Goal: Transaction & Acquisition: Purchase product/service

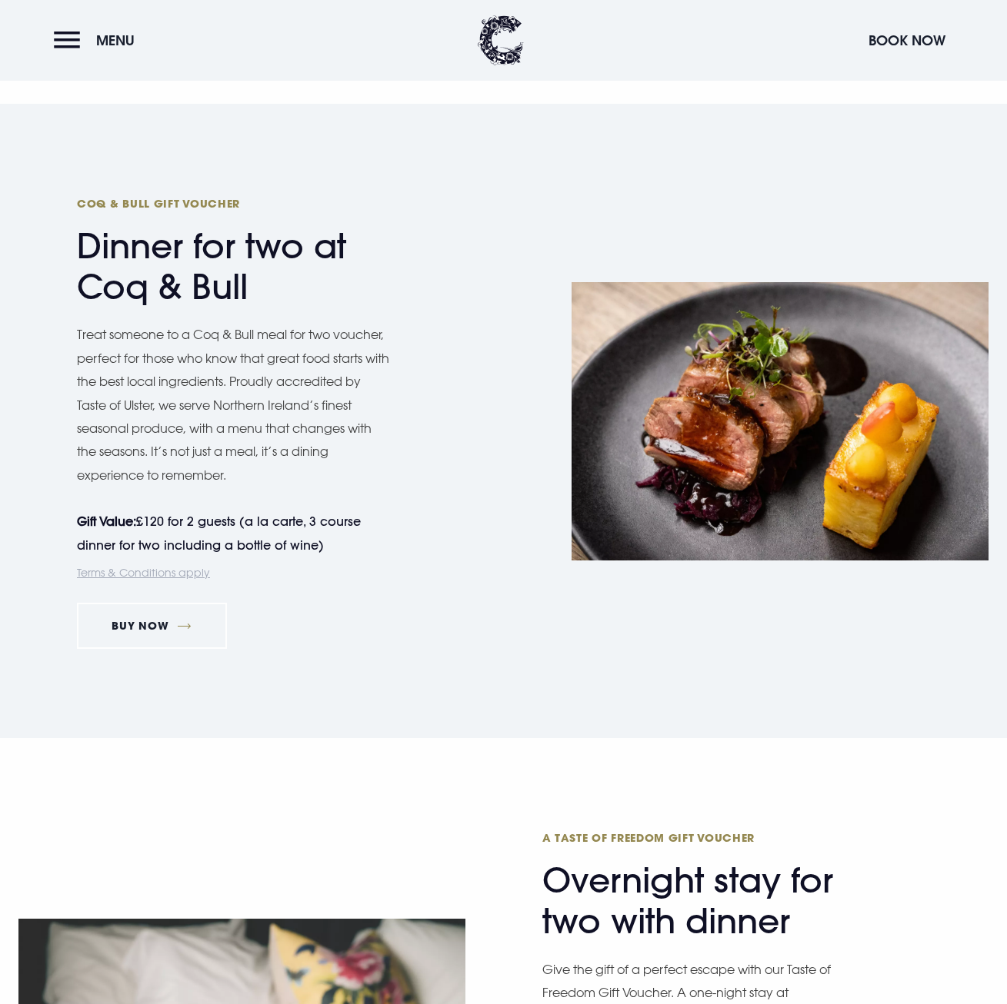
scroll to position [1692, 0]
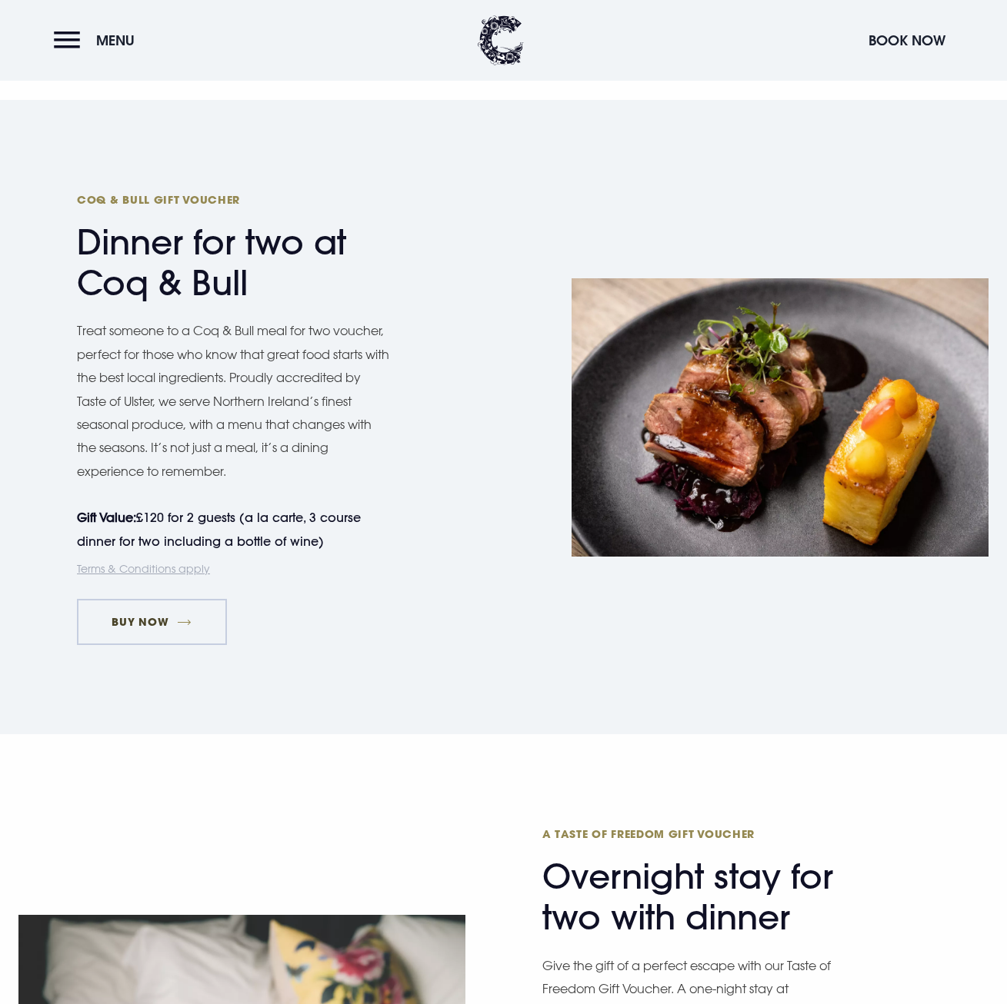
click at [126, 618] on link "Buy Now" at bounding box center [152, 622] width 150 height 46
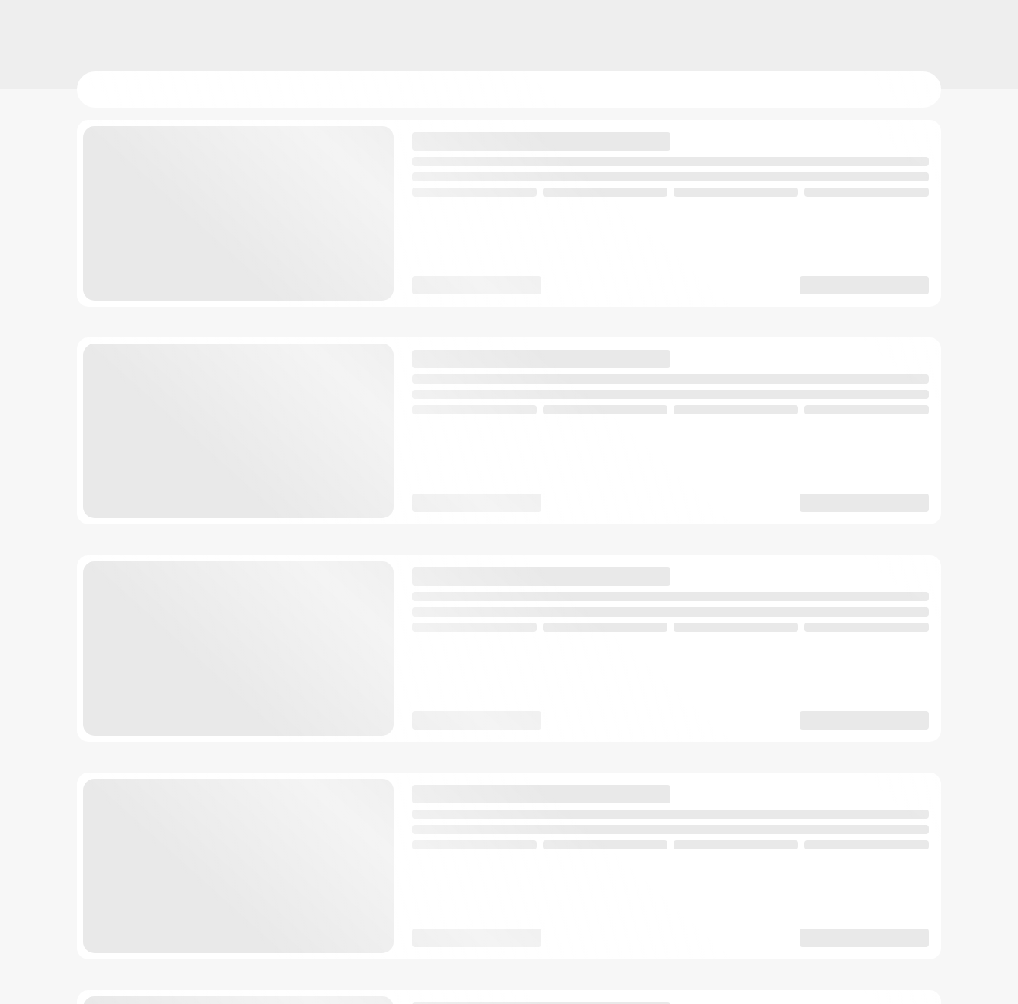
checkbox input "true"
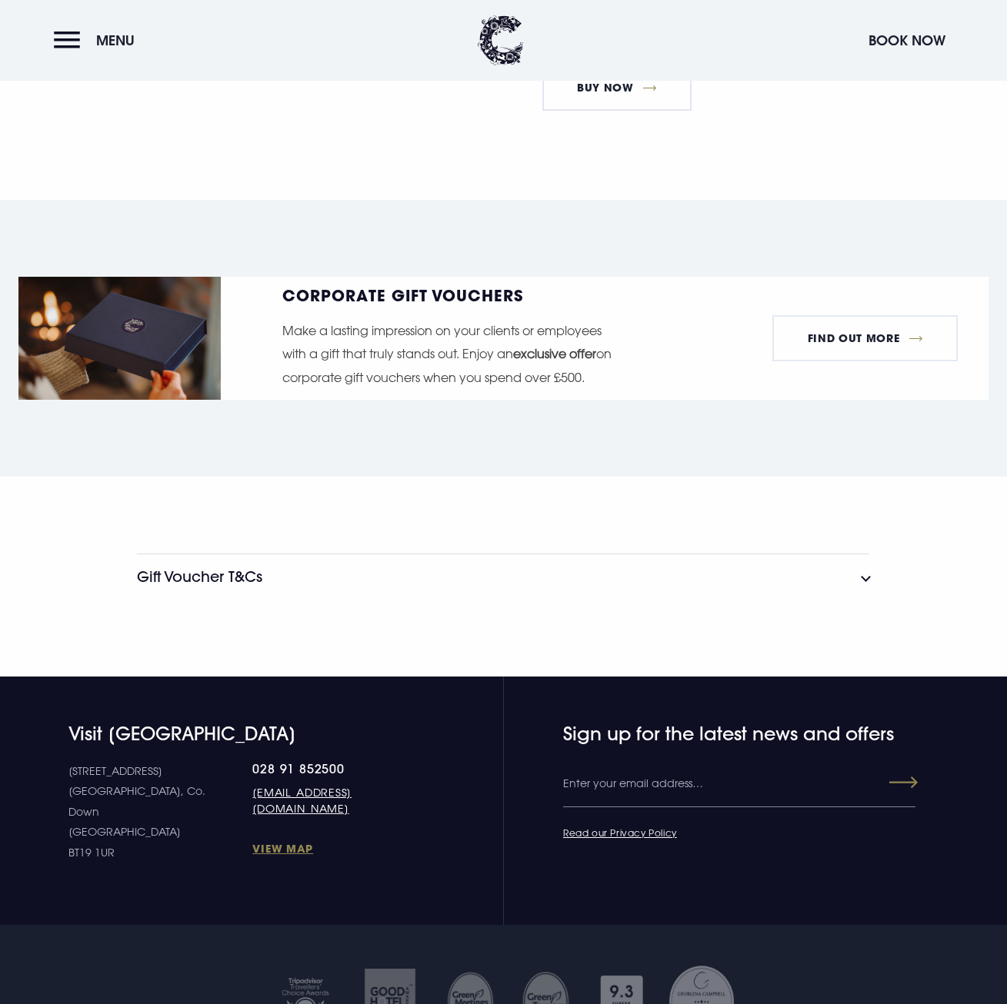
scroll to position [2922, 0]
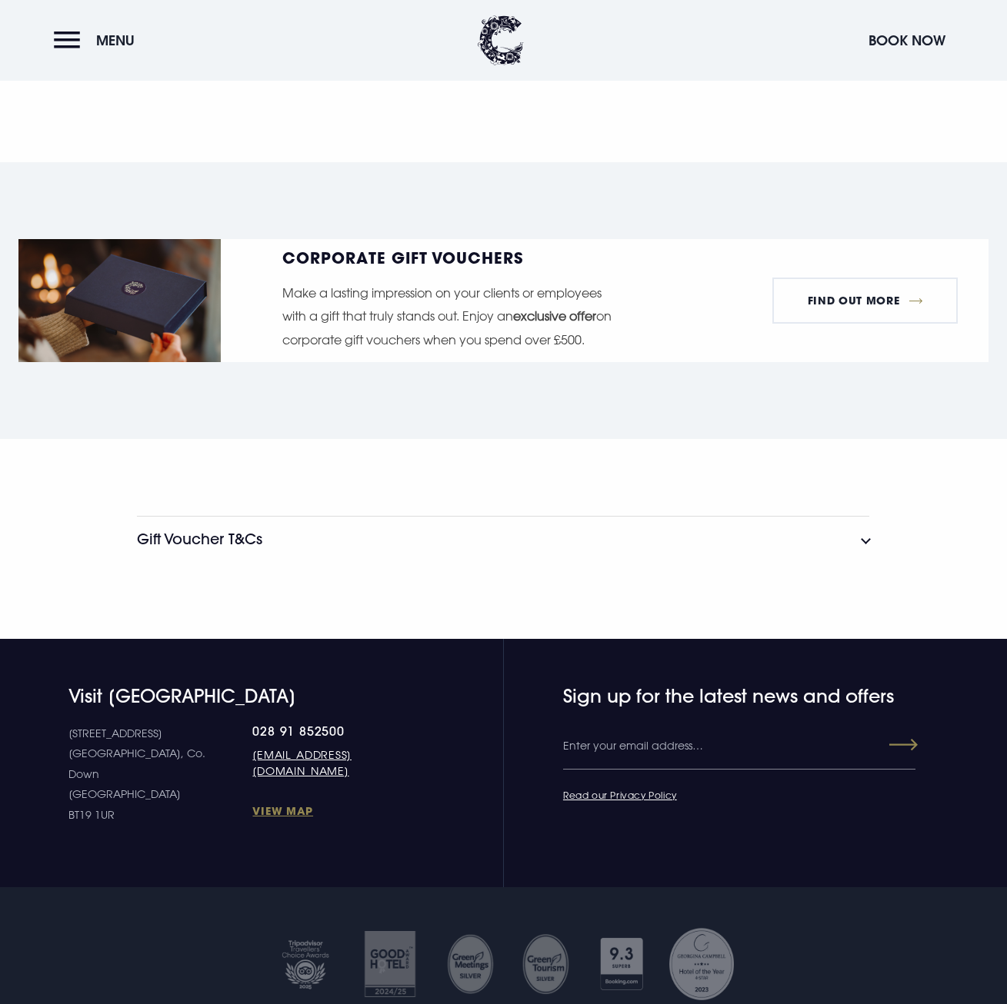
click at [862, 538] on button "Gift Voucher T&Cs" at bounding box center [503, 539] width 732 height 46
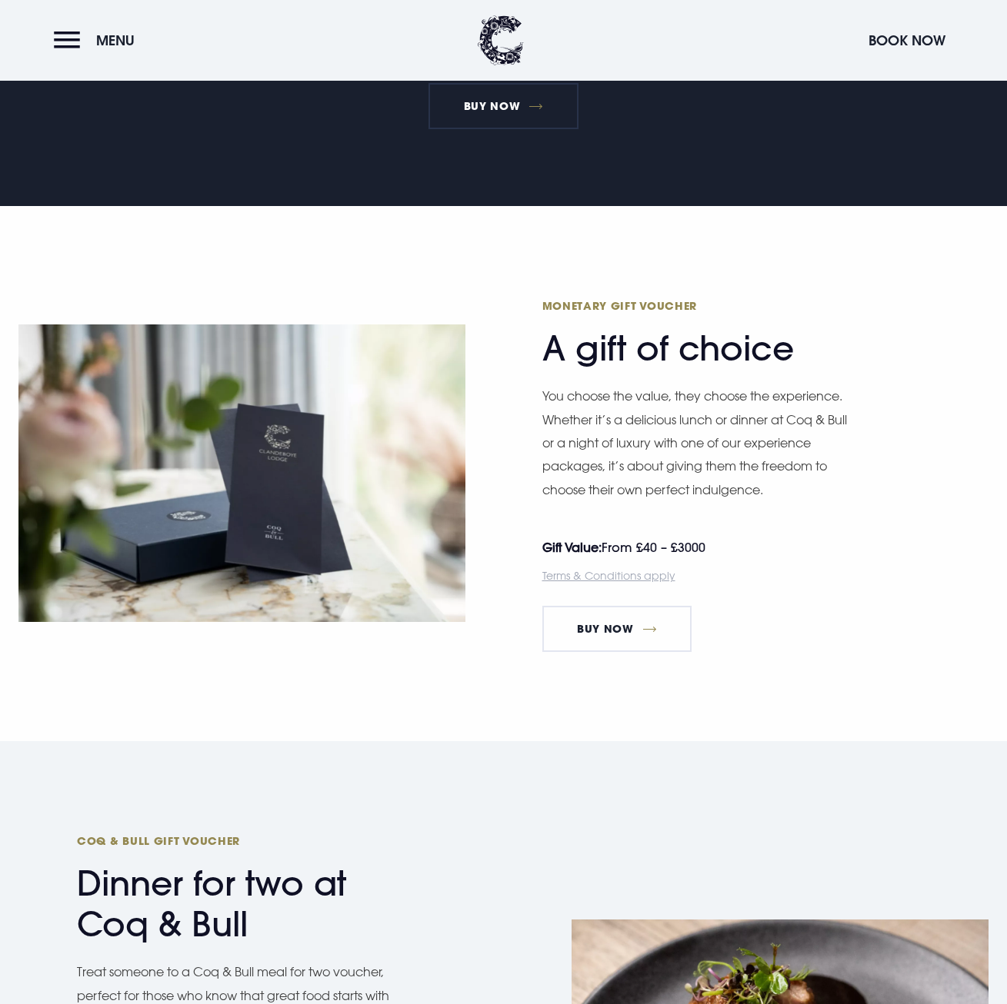
scroll to position [981, 0]
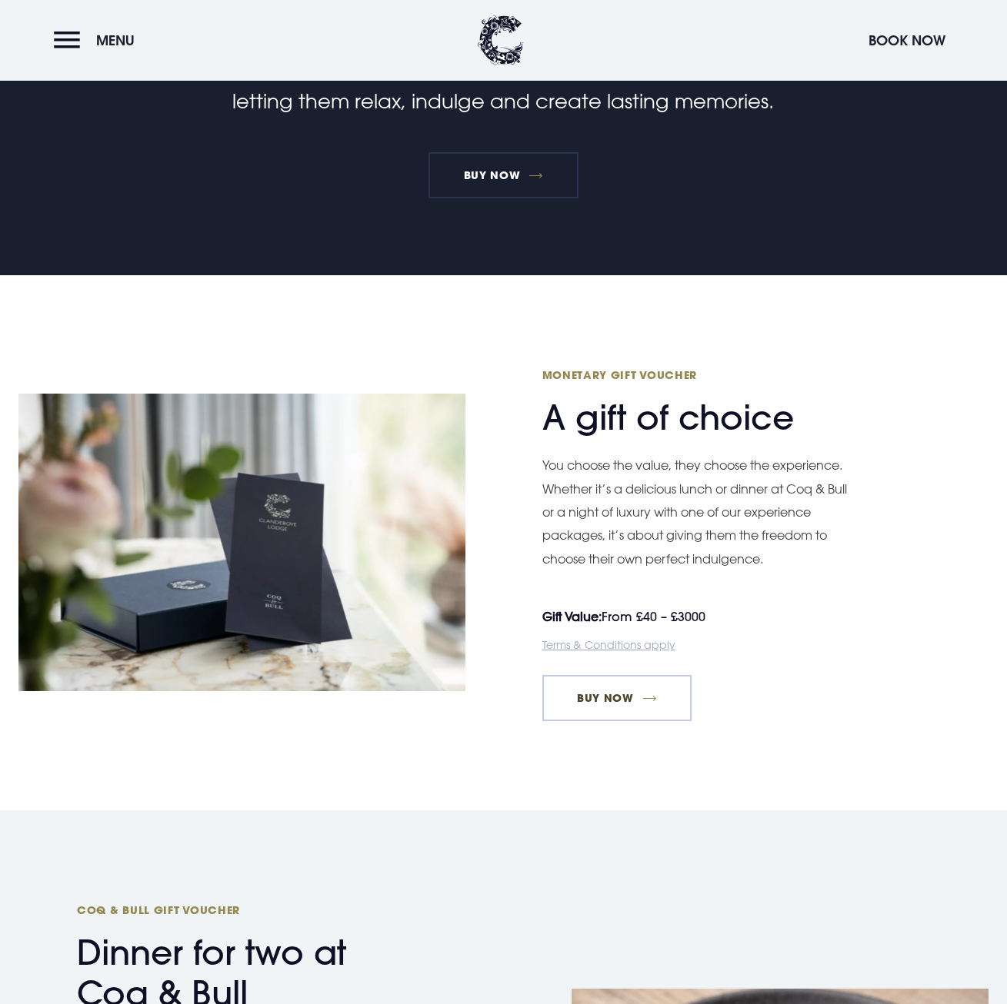
click at [588, 694] on link "Buy Now" at bounding box center [617, 698] width 150 height 46
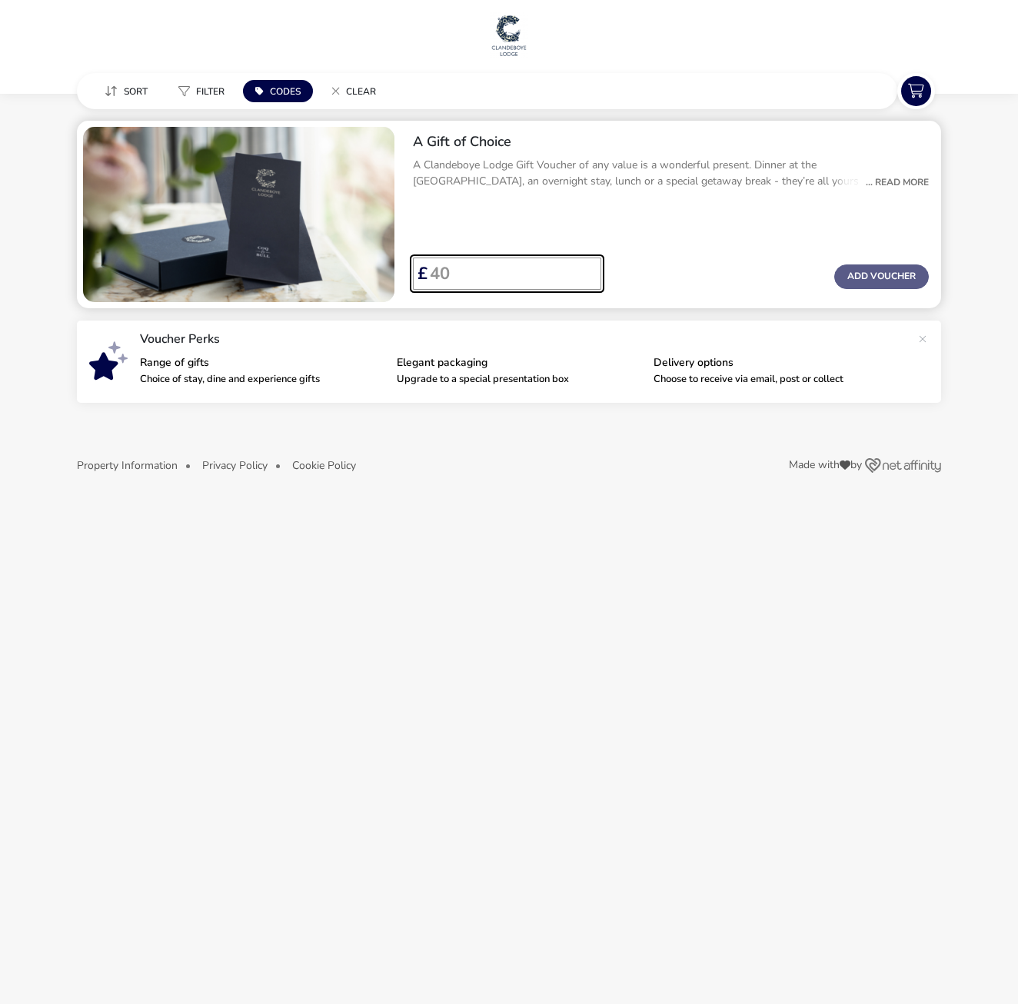
click at [452, 271] on input "Voucher Price" at bounding box center [508, 274] width 161 height 32
type input "100"
click at [874, 271] on button "Add Voucher" at bounding box center [881, 277] width 95 height 25
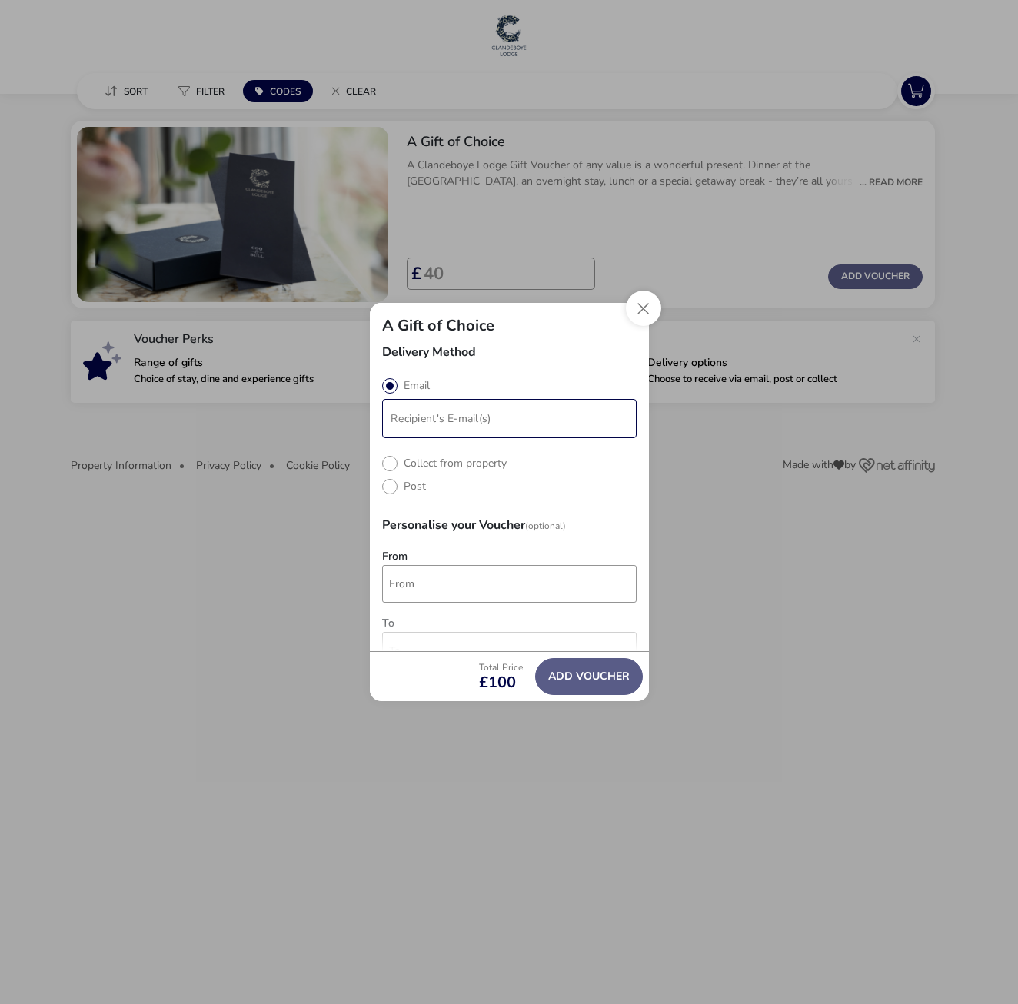
click at [430, 416] on input "modalAddVoucherInfo" at bounding box center [509, 418] width 248 height 33
type input "[PERSON_NAME][EMAIL_ADDRESS][PERSON_NAME][DOMAIN_NAME]"
click at [398, 580] on div "Delivery Method Email Collect from property Post Personalise your Voucher (Opti…" at bounding box center [509, 498] width 279 height 305
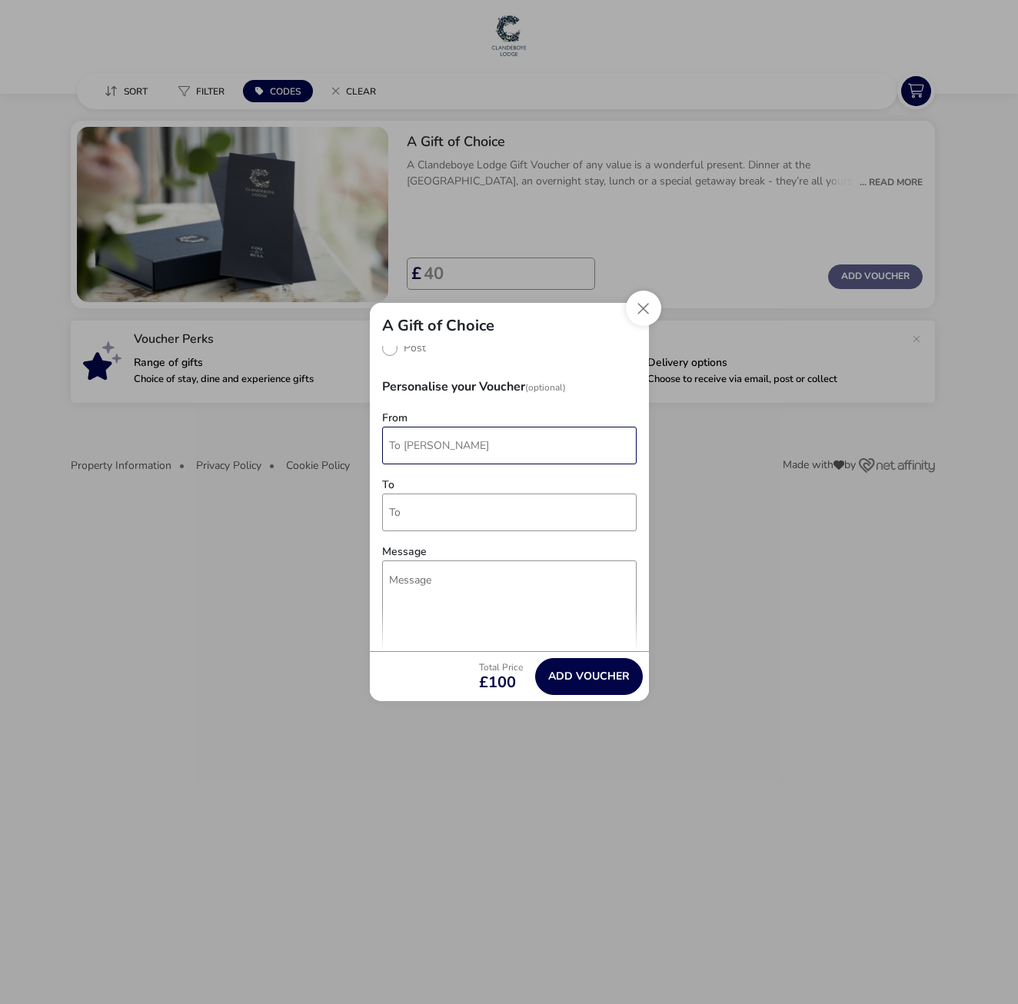
scroll to position [231, 0]
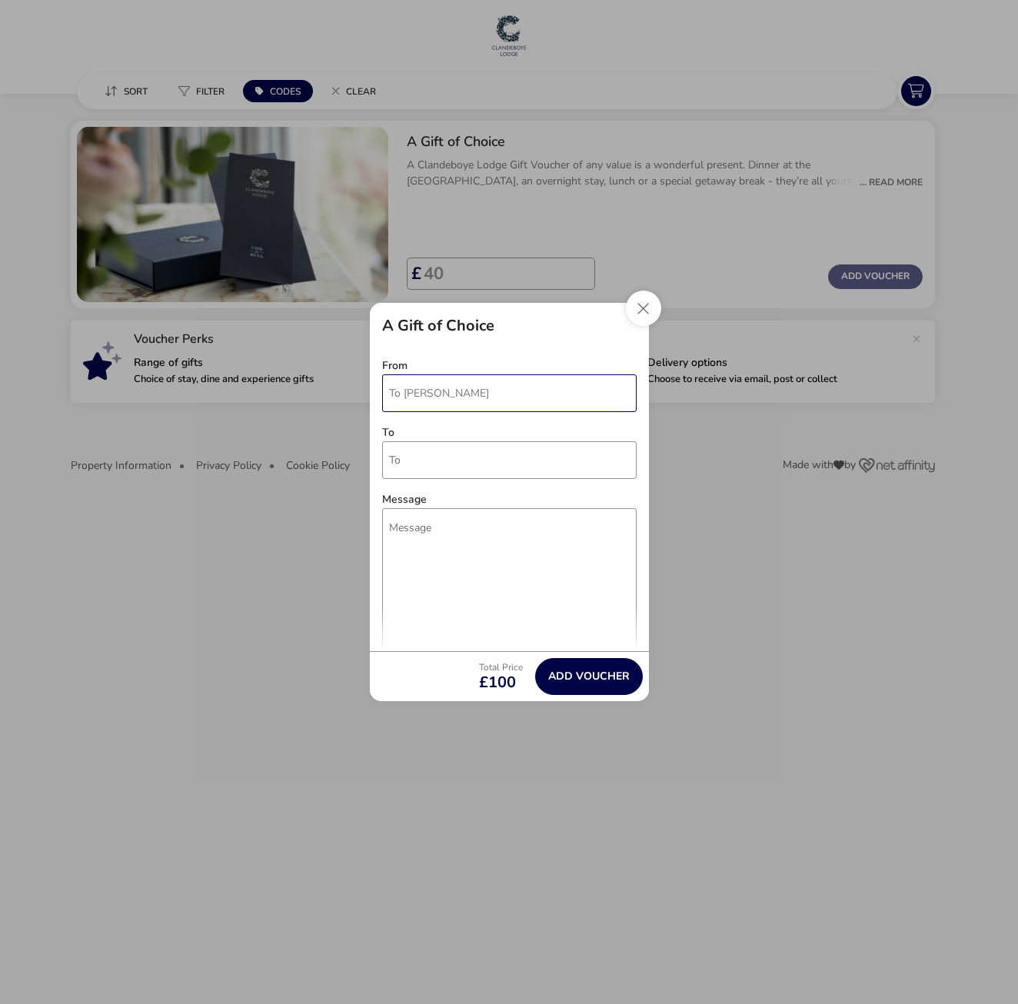
drag, startPoint x: 435, startPoint y: 394, endPoint x: 383, endPoint y: 393, distance: 52.3
click at [383, 393] on input "To [PERSON_NAME]" at bounding box center [509, 393] width 255 height 38
type input "All your friends & colleagues at Drive Further"
click at [422, 464] on input "To" at bounding box center [509, 460] width 255 height 38
type input "[PERSON_NAME]"
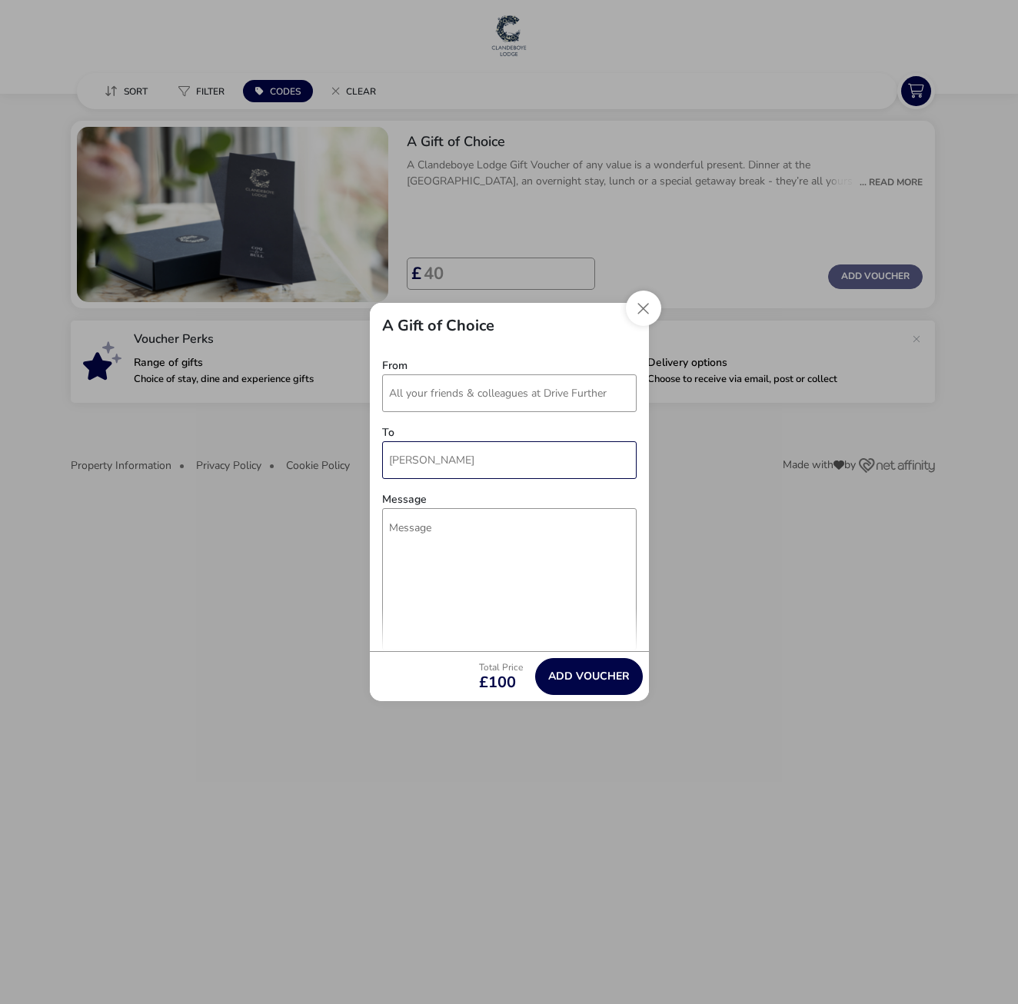
click at [393, 461] on input "To" at bounding box center [509, 460] width 255 height 38
click at [448, 534] on textarea "Message" at bounding box center [509, 579] width 255 height 142
click at [399, 560] on textarea "To [PERSON_NAME], Happy 50th Birthday!" at bounding box center [509, 579] width 255 height 142
click at [407, 548] on textarea "To [PERSON_NAME], Happy 50th Birthday!" at bounding box center [509, 579] width 255 height 142
click at [400, 549] on textarea "To [PERSON_NAME], Happy 50th Birthday!" at bounding box center [509, 579] width 255 height 142
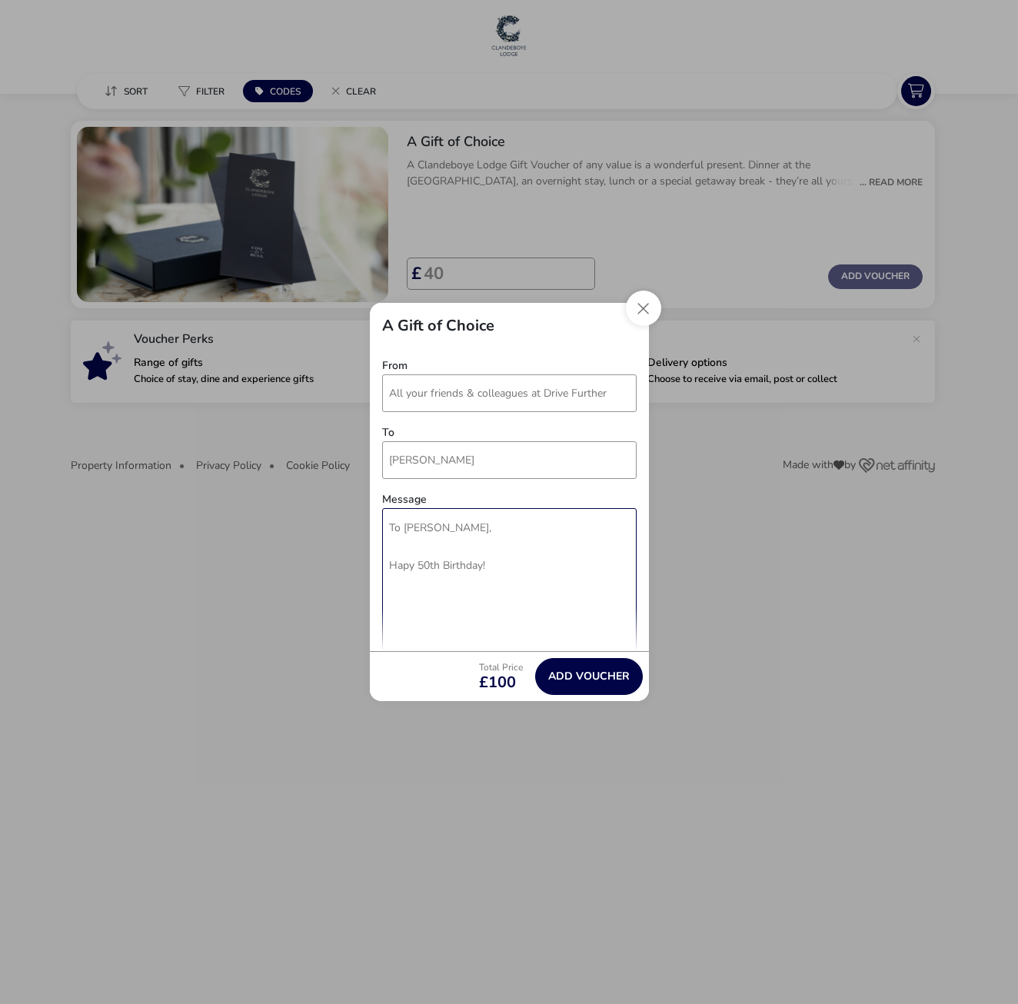
click at [388, 566] on textarea "To [PERSON_NAME], Hapy 50th Birthday!" at bounding box center [509, 579] width 255 height 142
click at [411, 567] on textarea "To [PERSON_NAME], Hapy 50th Birthday!" at bounding box center [509, 579] width 255 height 142
click at [510, 567] on textarea "To [PERSON_NAME], Happy 50th Birthday!" at bounding box center [509, 579] width 255 height 142
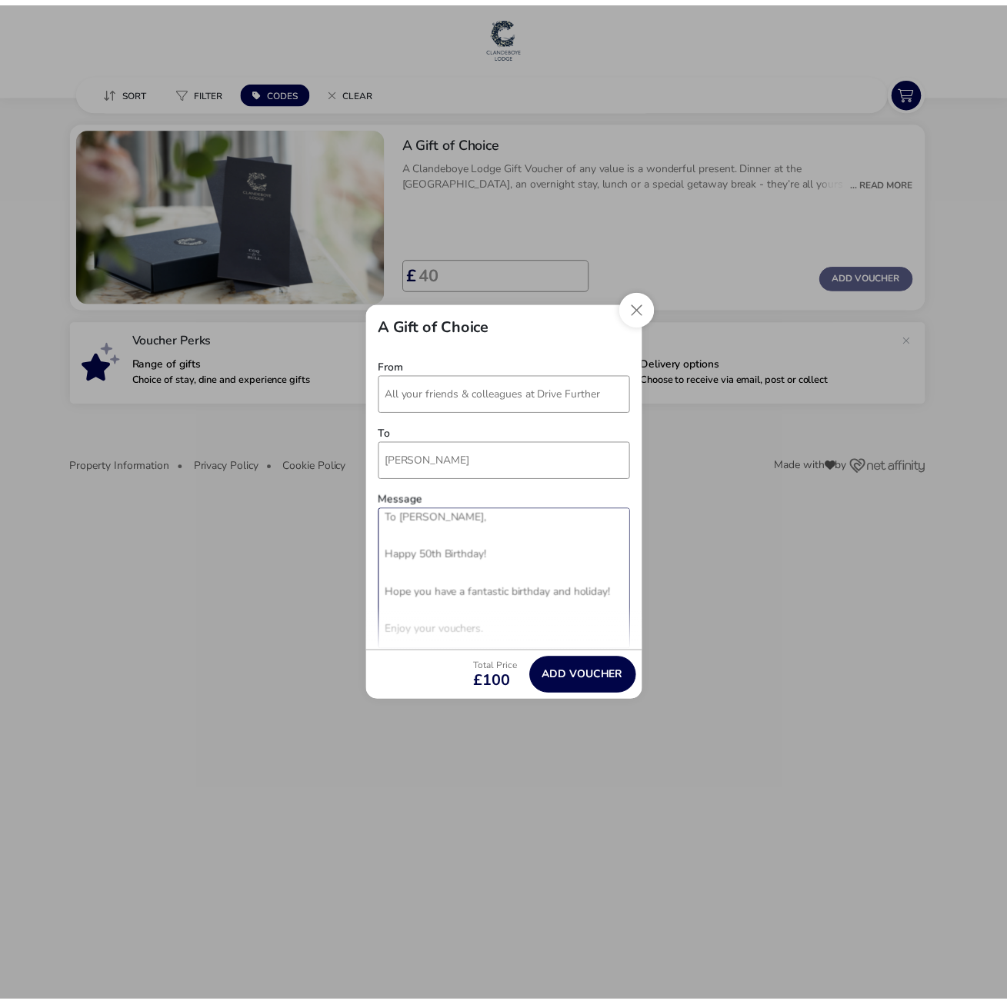
scroll to position [48, 0]
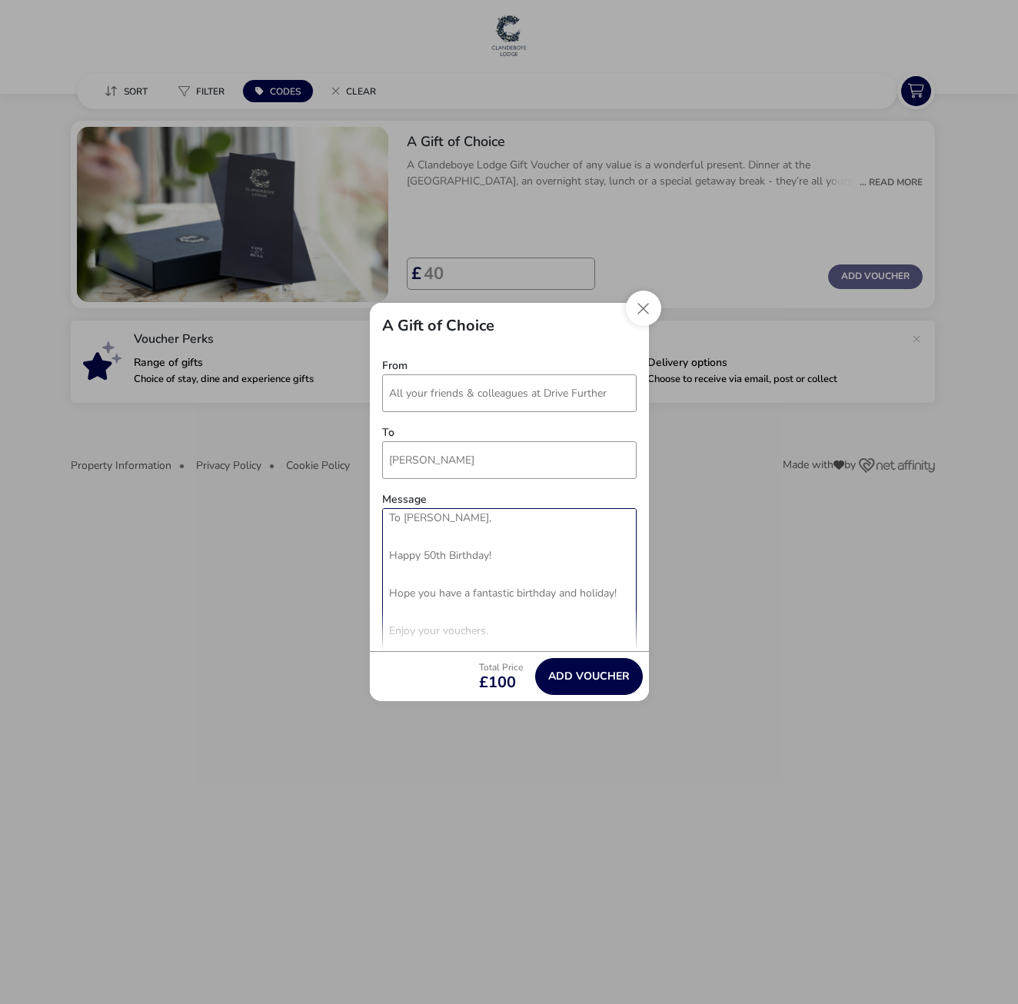
click at [439, 595] on textarea "To [PERSON_NAME], Happy 50th Birthday! Hope you have a fantastic birthday and h…" at bounding box center [509, 579] width 255 height 142
click at [494, 632] on textarea "To [PERSON_NAME], Happy 50th Birthday! Hope you have a fantastic birthday and h…" at bounding box center [509, 579] width 255 height 142
type textarea "To [PERSON_NAME], Happy 50th Birthday! Hope you have a fantastic birthday and h…"
click at [581, 674] on button "Add Voucher" at bounding box center [589, 676] width 108 height 37
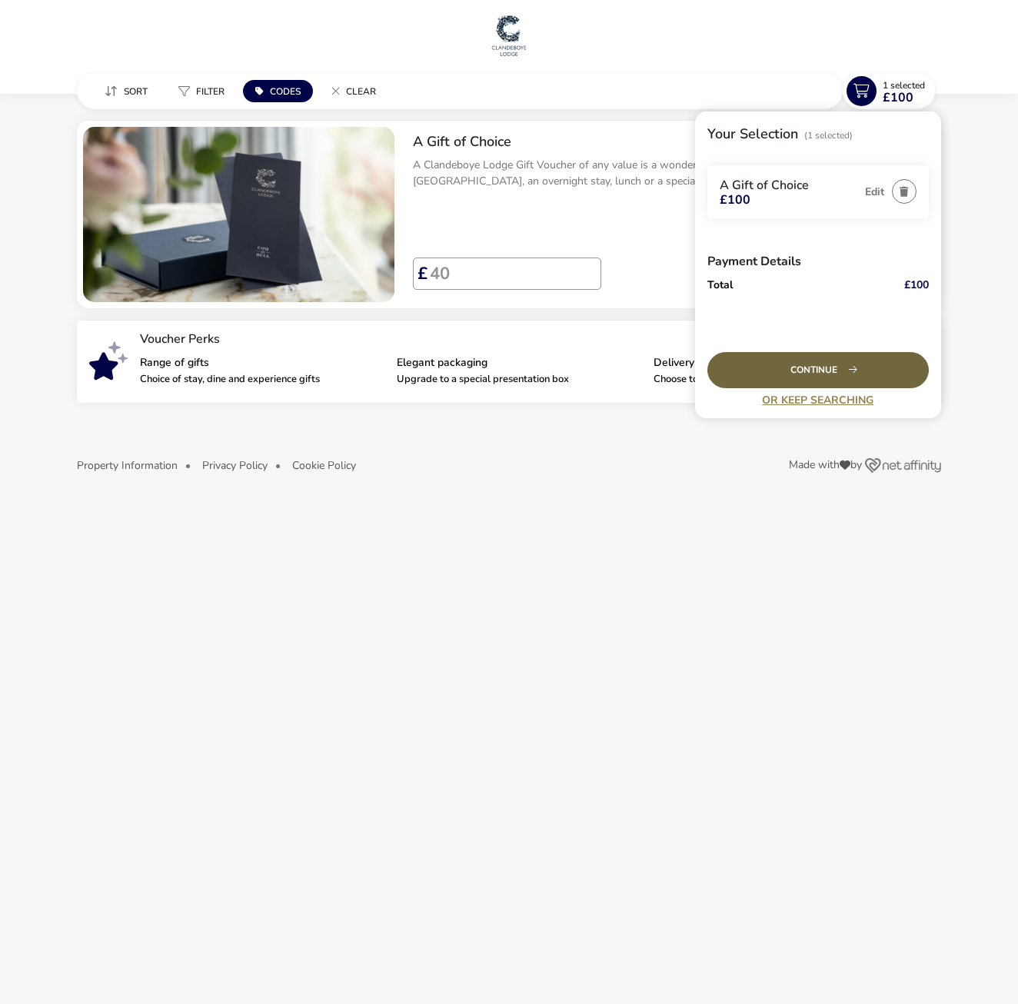
click at [818, 368] on div "Continue" at bounding box center [817, 370] width 221 height 36
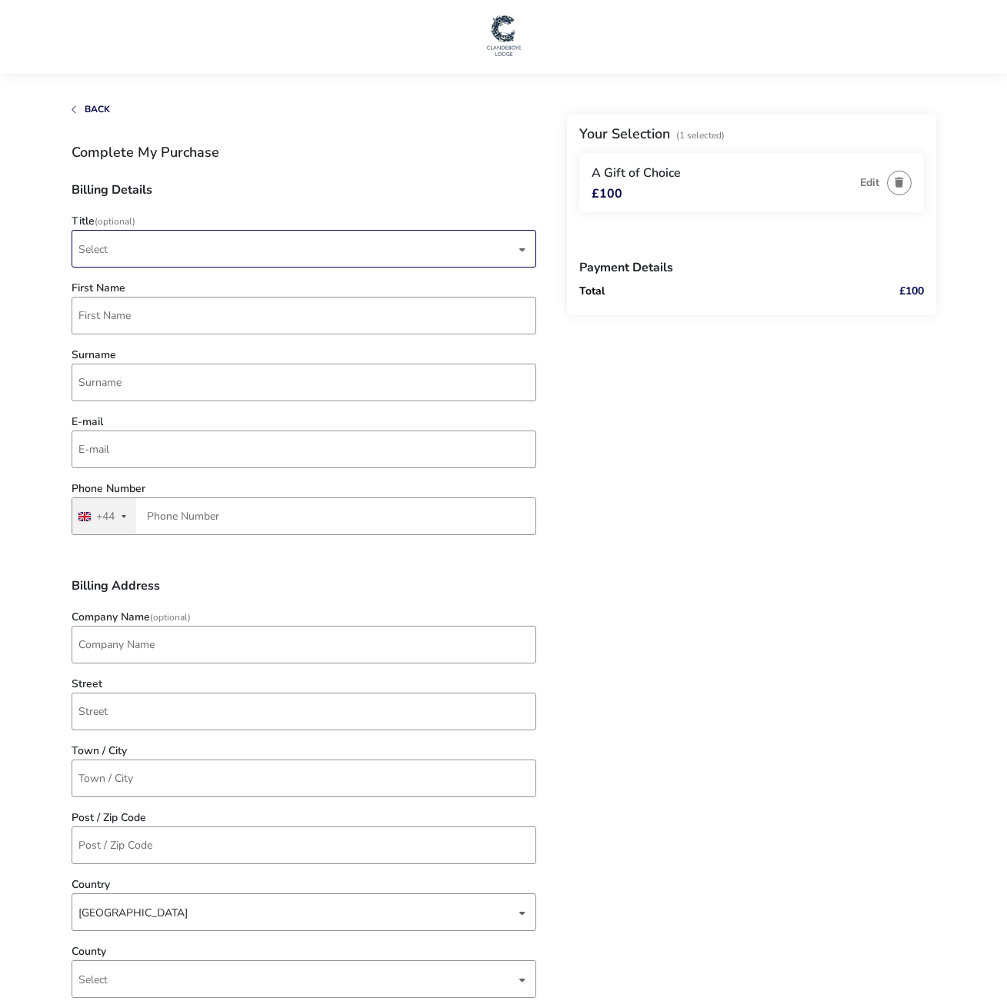
click at [526, 241] on div "Select" at bounding box center [304, 249] width 464 height 38
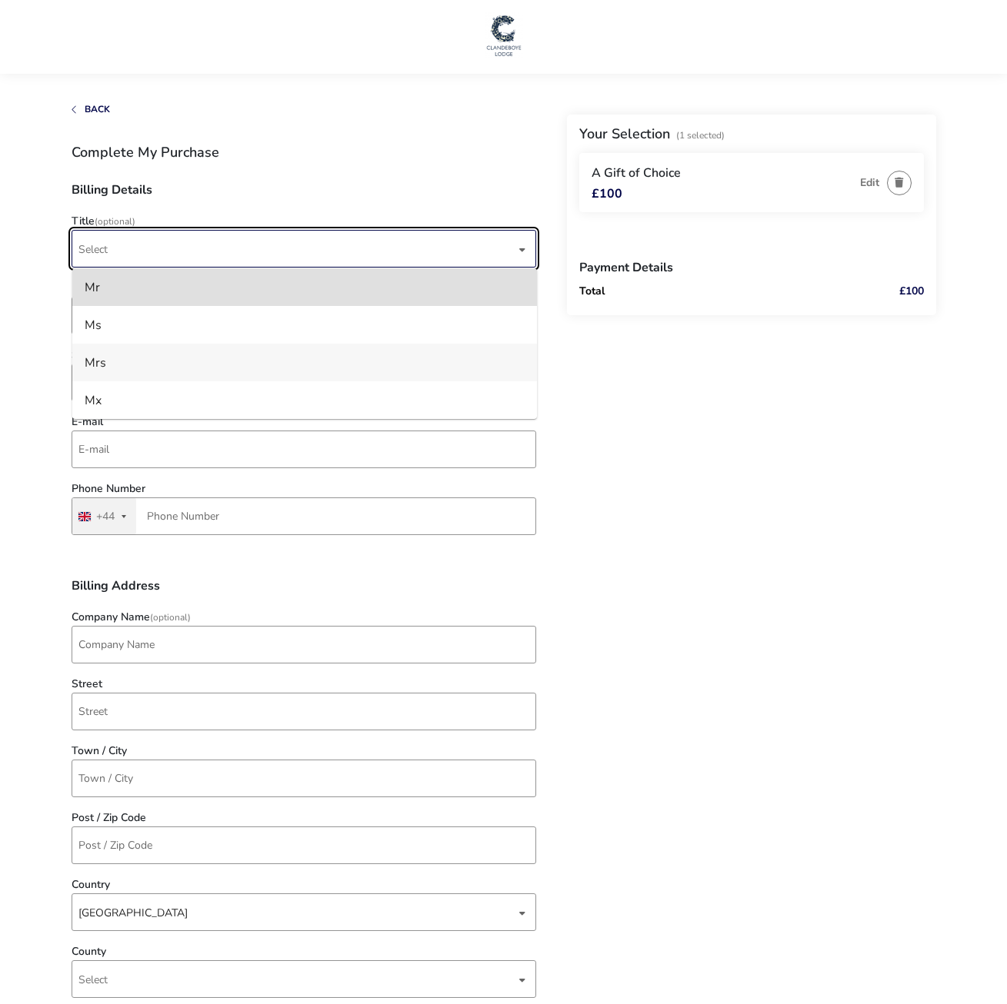
click at [105, 358] on li "Mrs" at bounding box center [304, 363] width 464 height 38
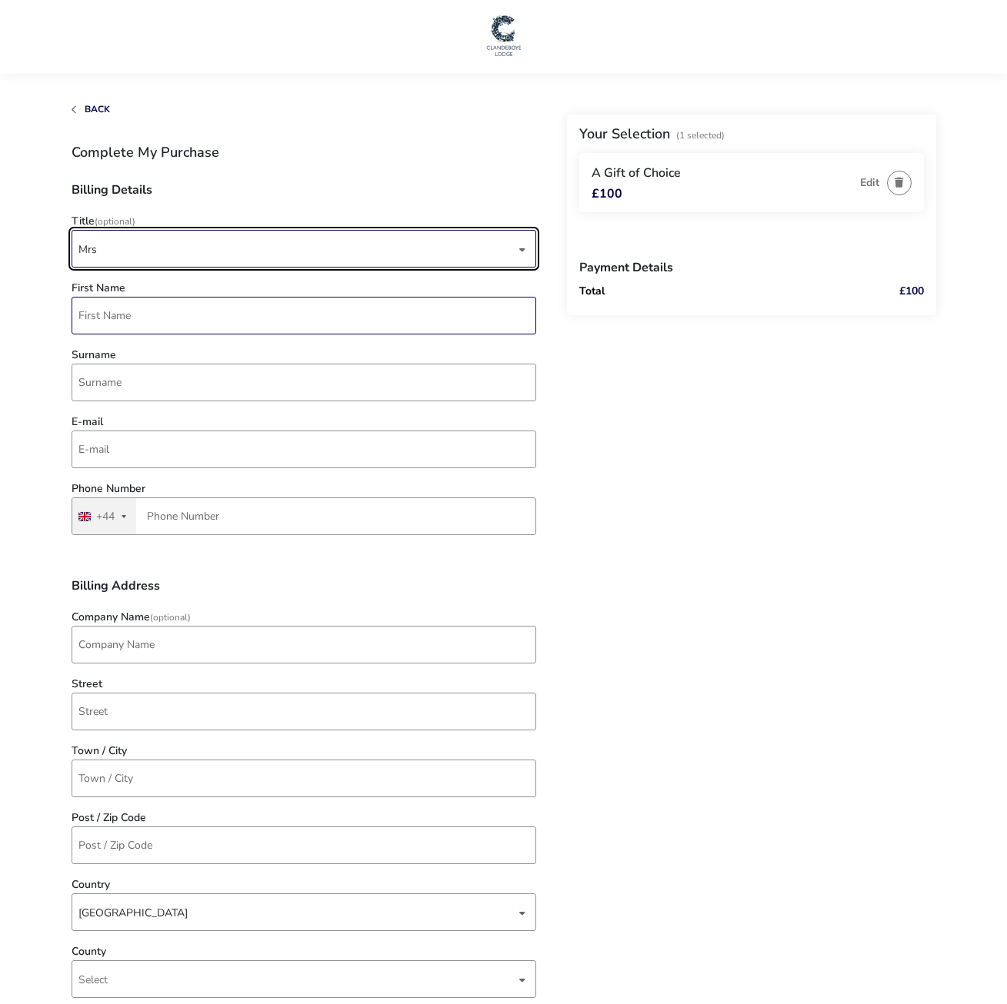
click at [108, 323] on input "First Name" at bounding box center [304, 316] width 464 height 38
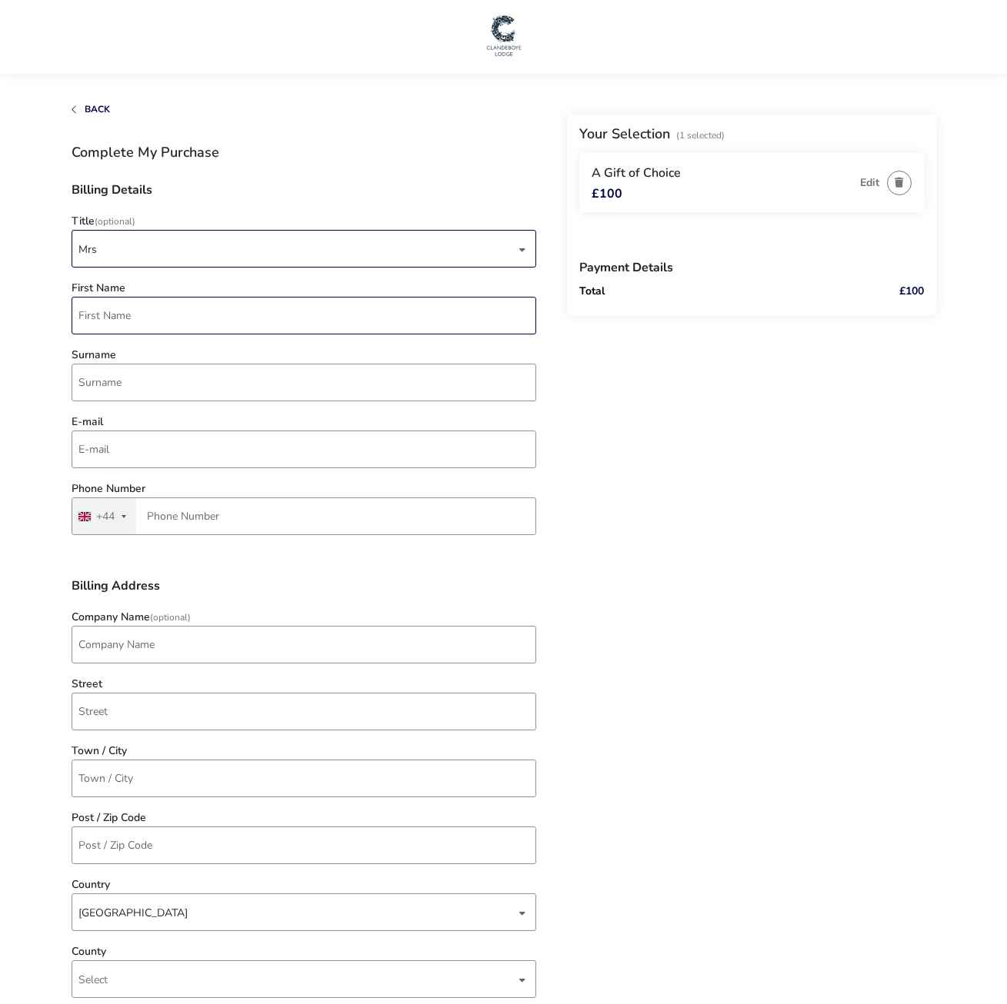
type input "[PERSON_NAME]"
type input "[PERSON_NAME][EMAIL_ADDRESS][PERSON_NAME][DOMAIN_NAME]"
type input "7534 140672"
type input "Drive Further"
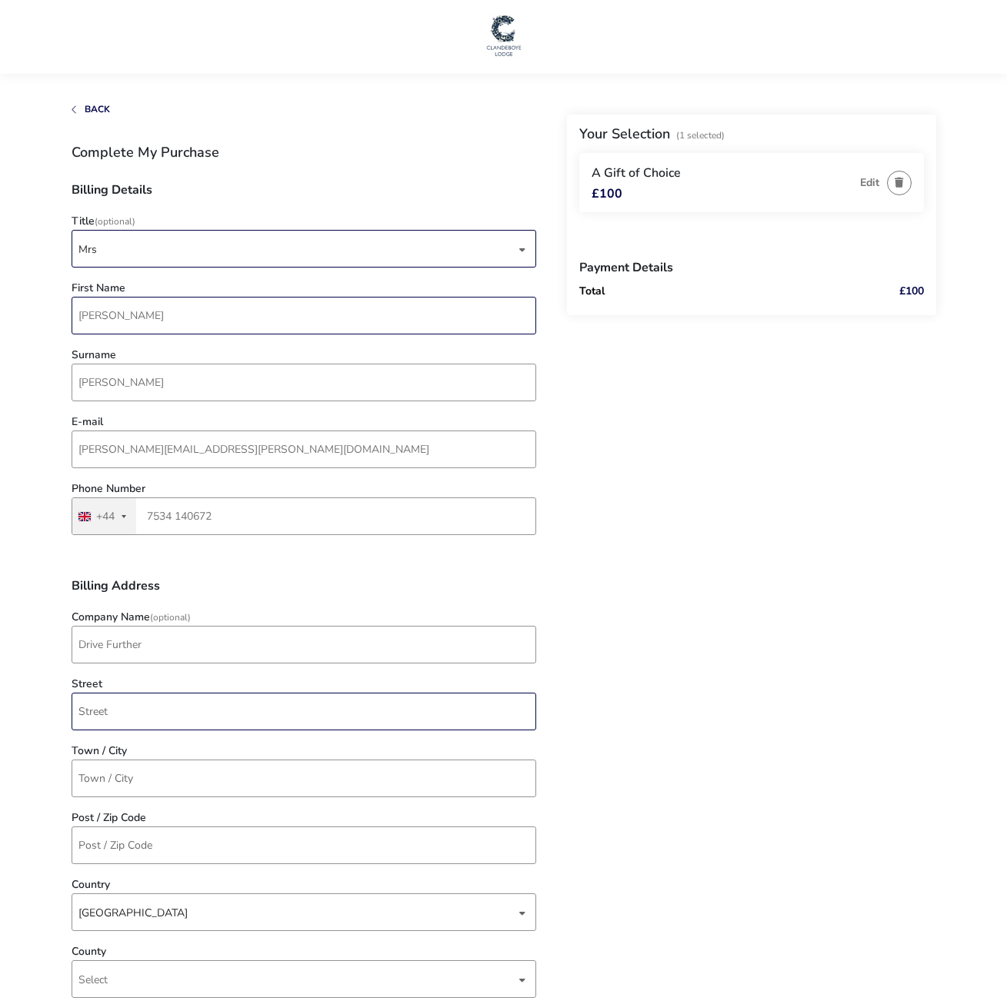
type input "[STREET_ADDRESS]"
type input "Stockport"
type input "SK8 3SQ"
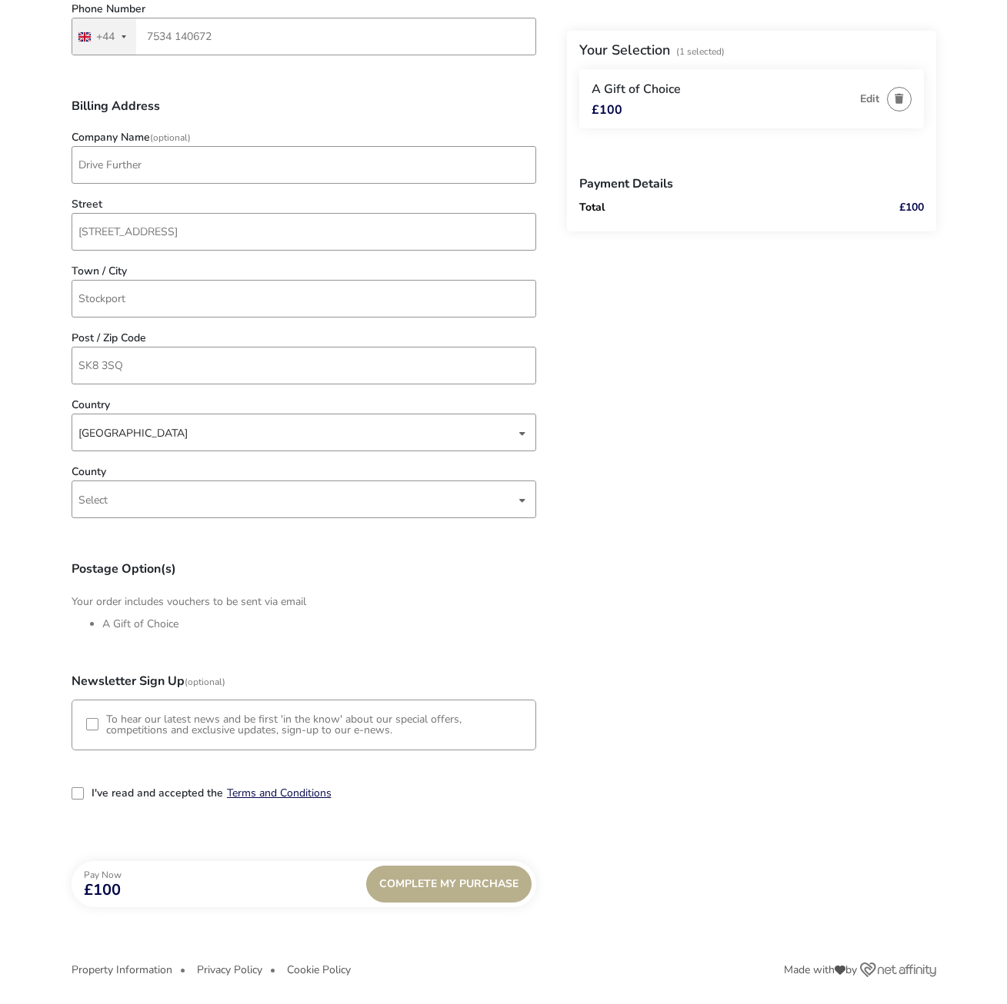
scroll to position [484, 0]
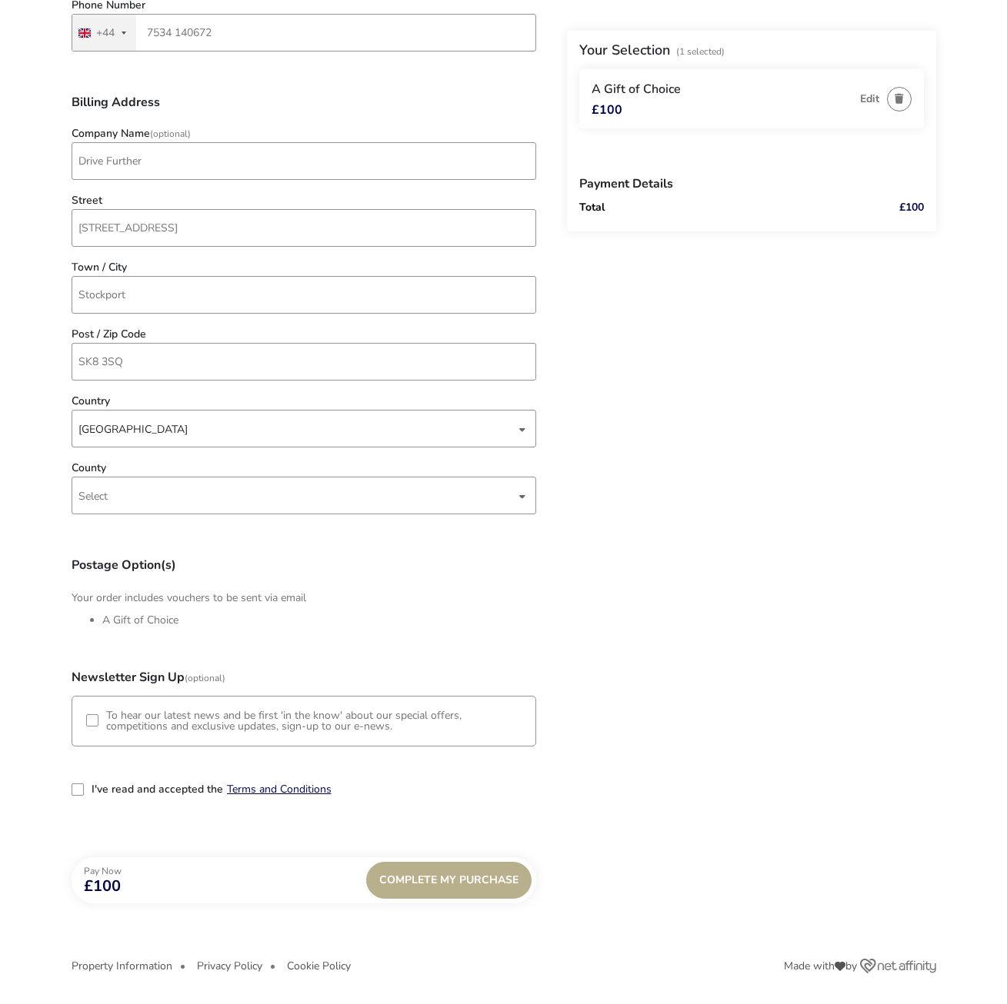
click at [71, 787] on naf-pibe-voucher-state "1 Selected £100 Back Your Selection (1 Selected) A Gift of Choice £100 Edit Pay…" at bounding box center [503, 260] width 1007 height 1488
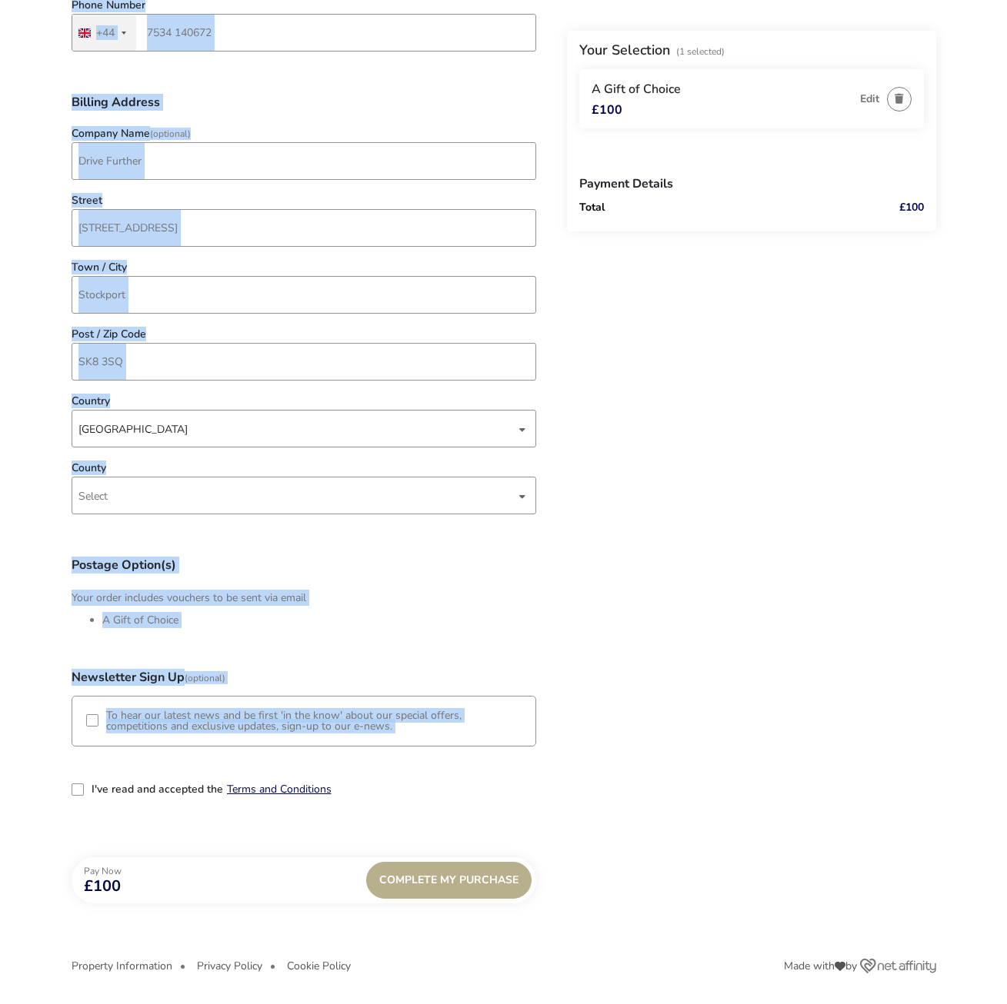
drag, startPoint x: 71, startPoint y: 787, endPoint x: 78, endPoint y: 789, distance: 8.0
click at [78, 789] on div "3-term_condi" at bounding box center [78, 790] width 12 height 12
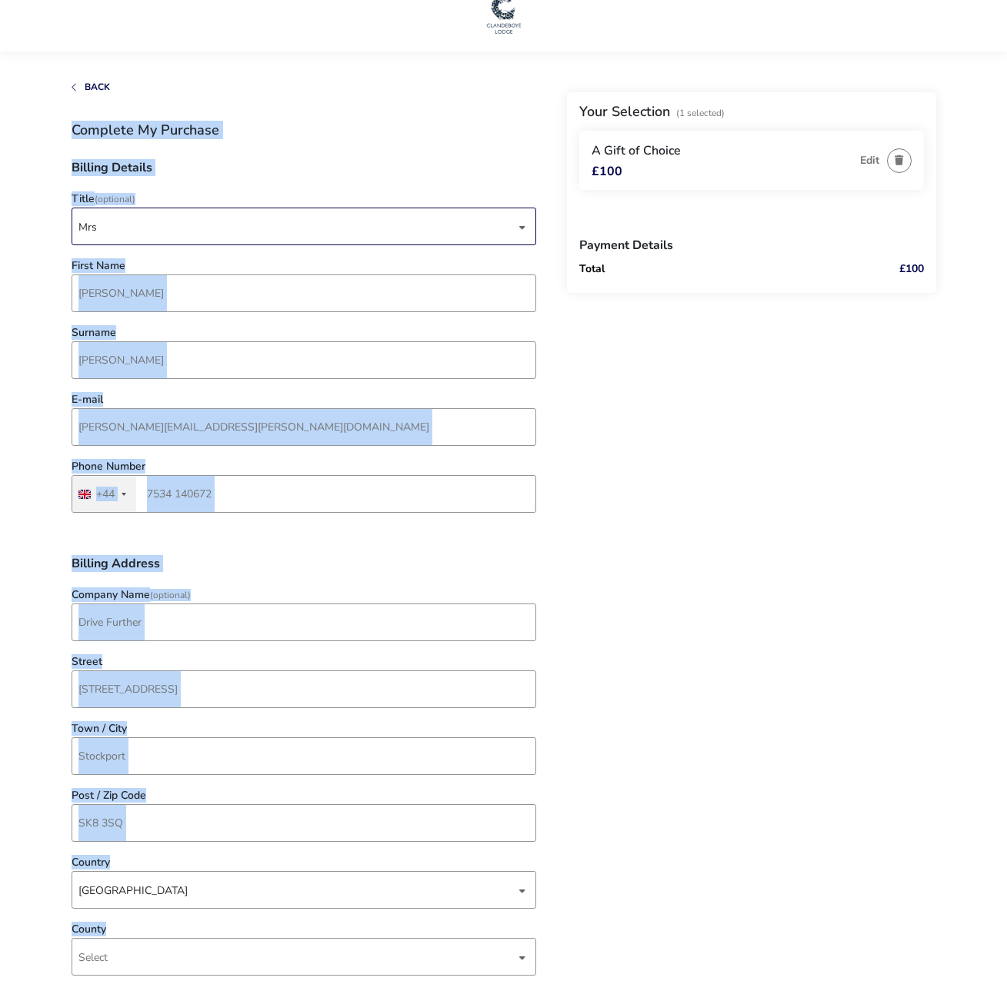
scroll to position [0, 0]
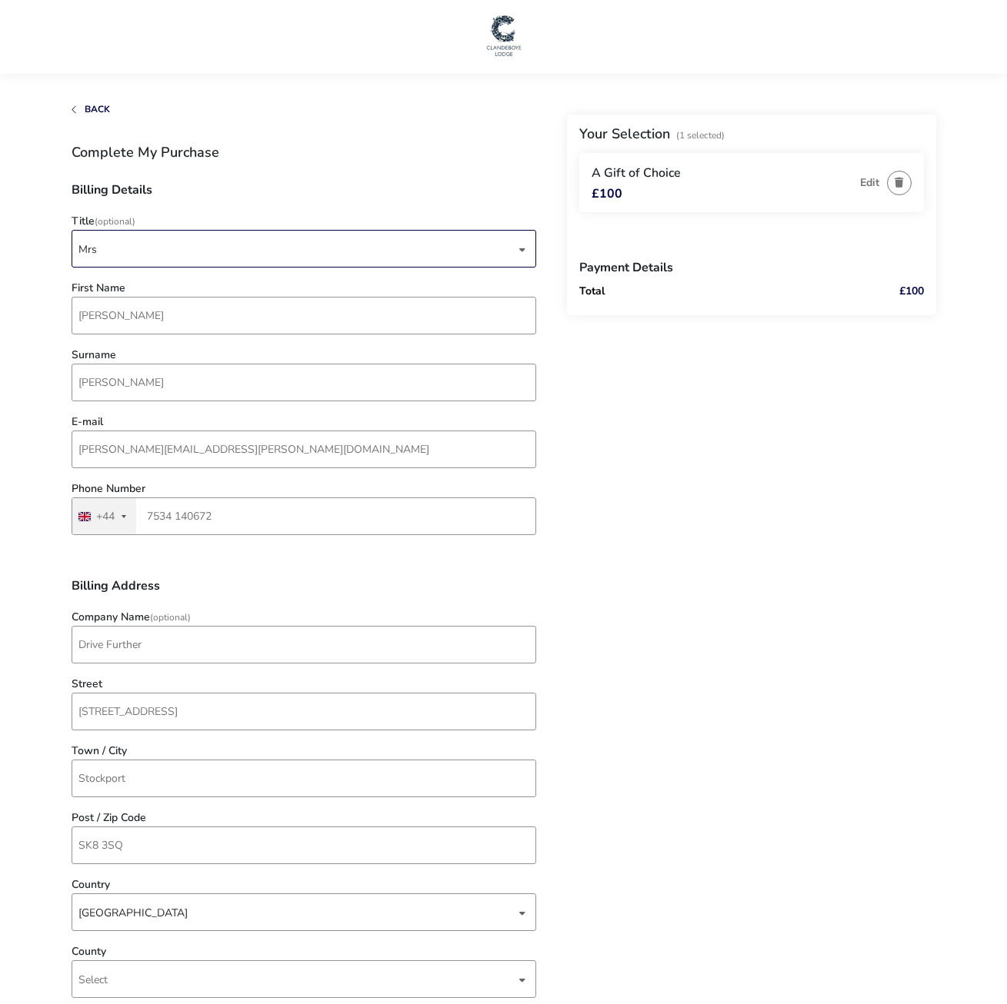
click at [722, 678] on div "Back Your Selection (1 Selected) A Gift of Choice £100 Edit Payment Details Tot…" at bounding box center [504, 761] width 864 height 1313
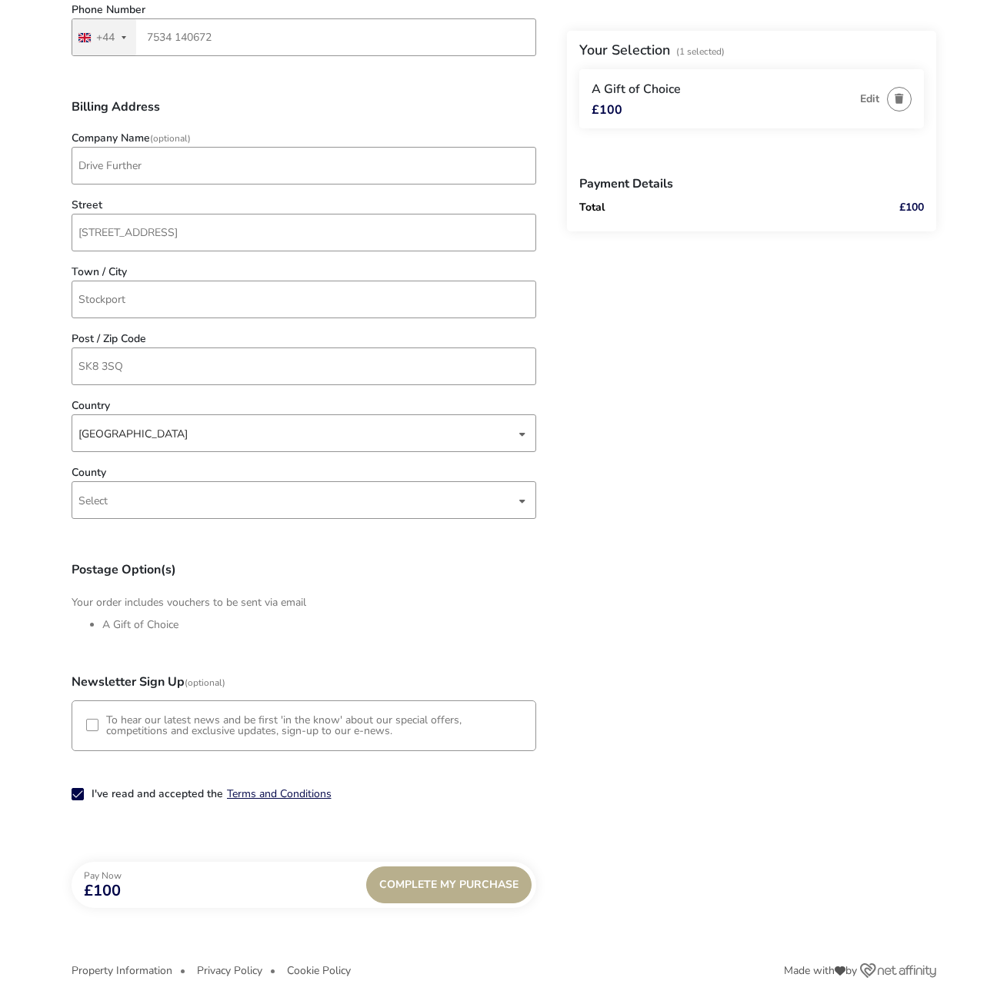
scroll to position [484, 0]
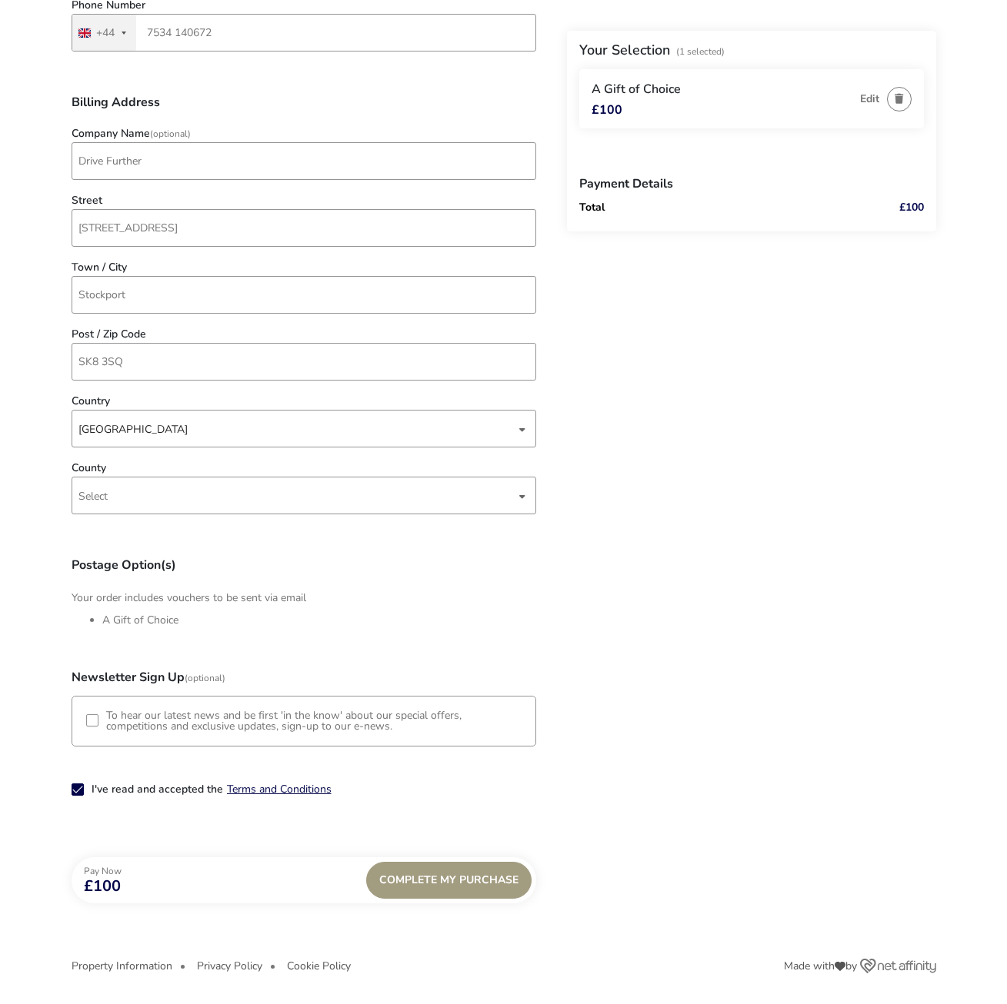
click at [438, 879] on div "Complete My Purchase" at bounding box center [448, 880] width 165 height 37
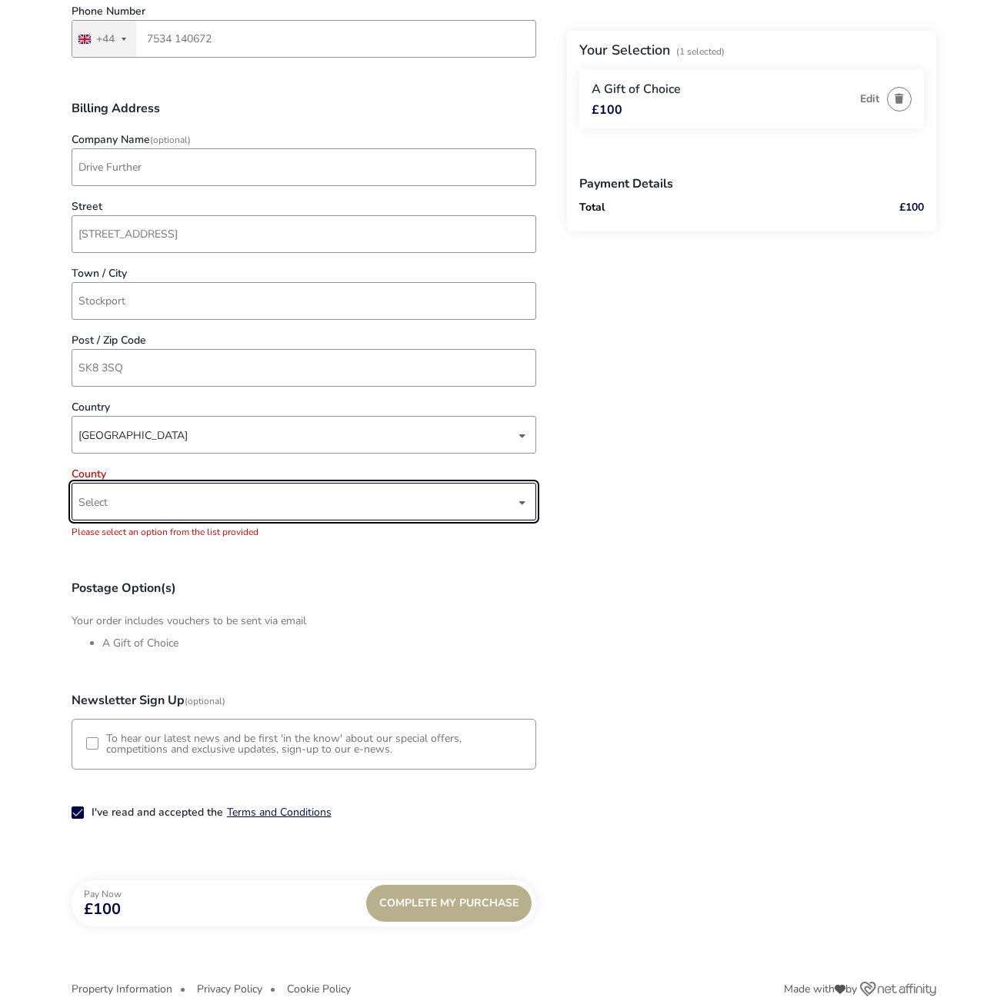
click at [530, 499] on div "Select" at bounding box center [304, 502] width 464 height 38
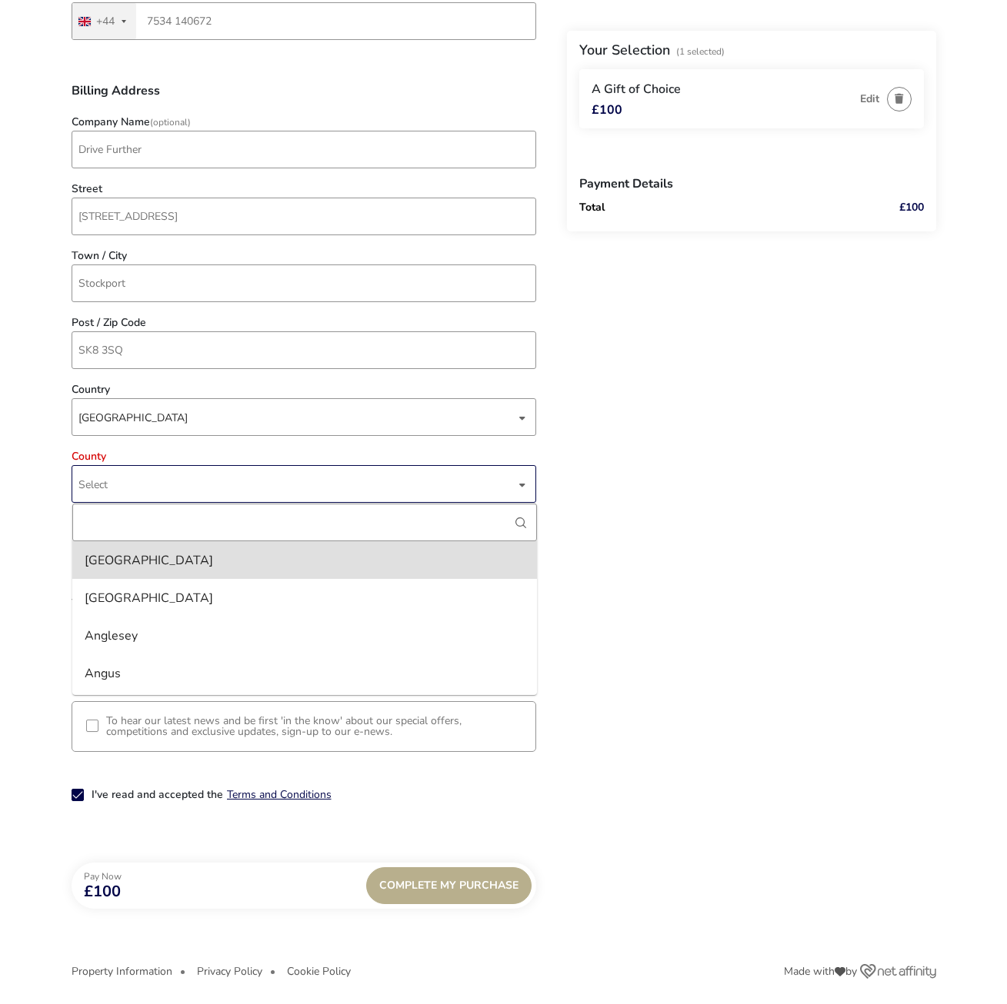
scroll to position [501, 0]
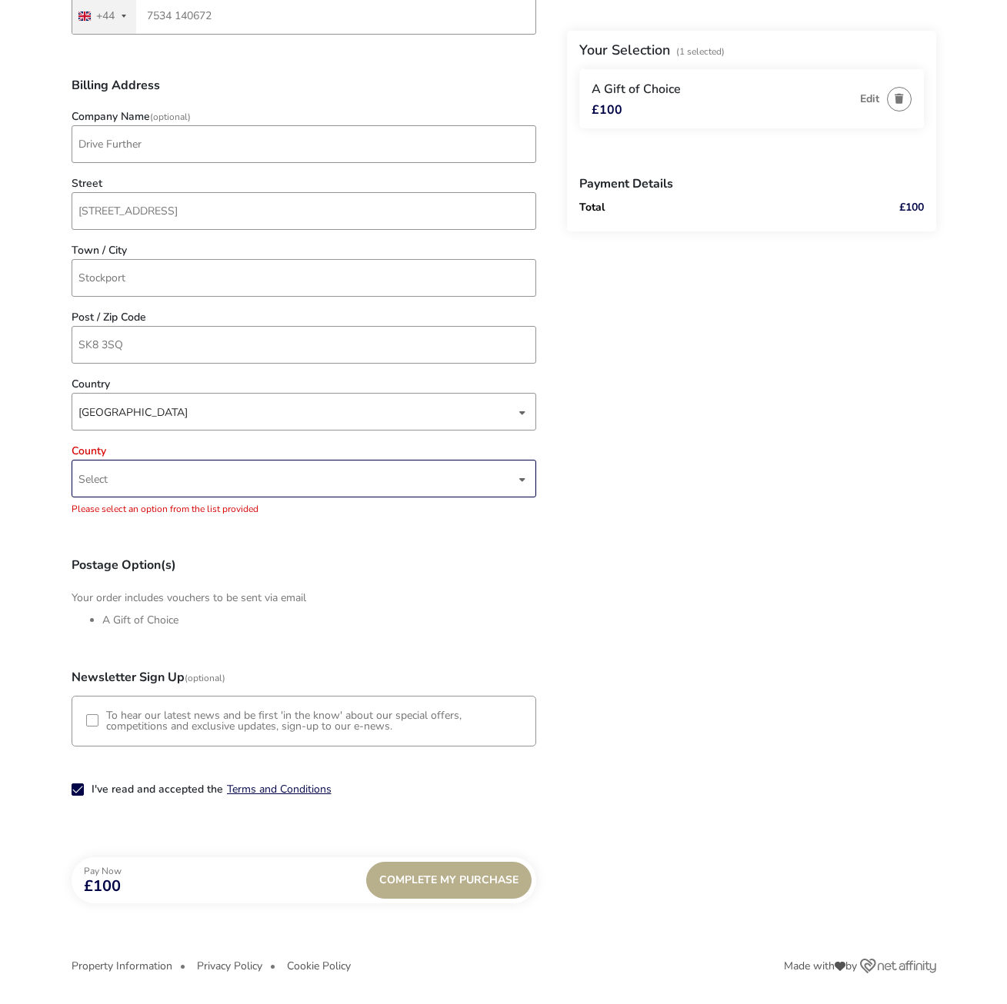
click at [521, 481] on div "dropdown trigger" at bounding box center [522, 479] width 8 height 30
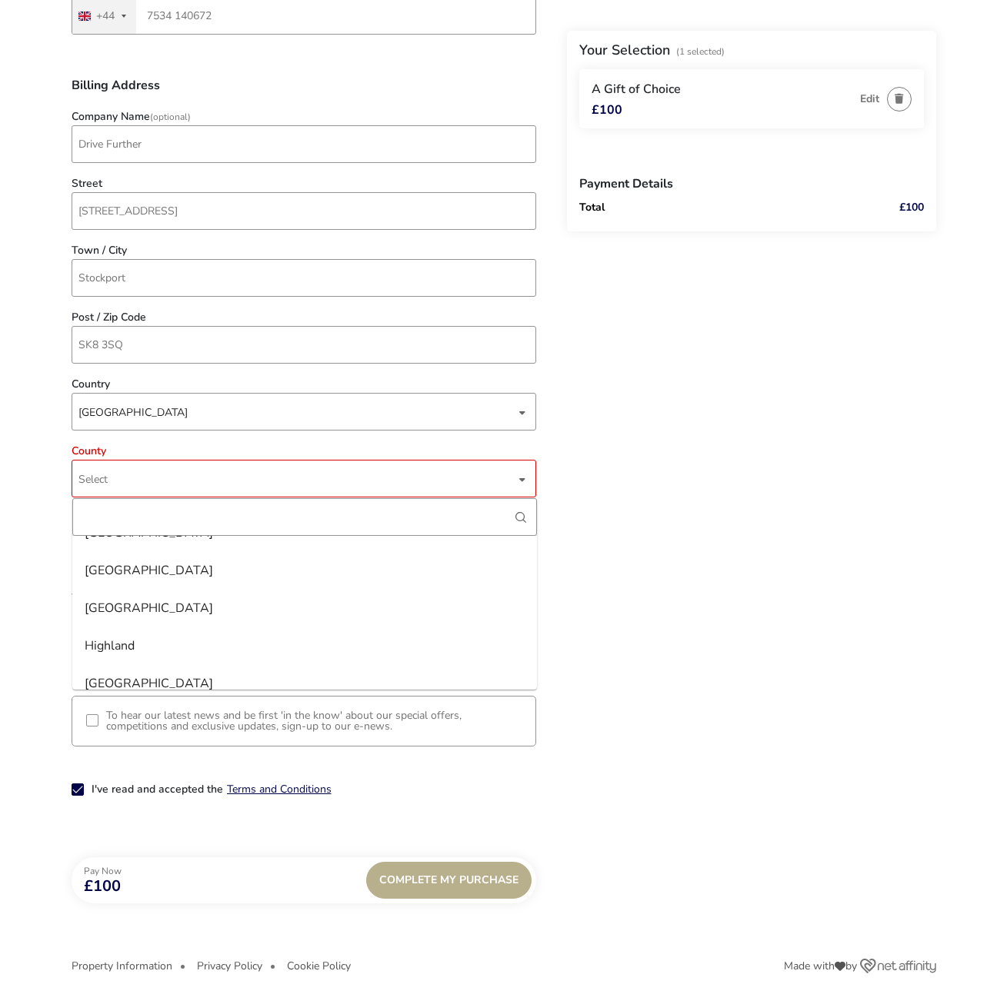
scroll to position [2081, 0]
click at [530, 536] on div "County" at bounding box center [304, 517] width 464 height 38
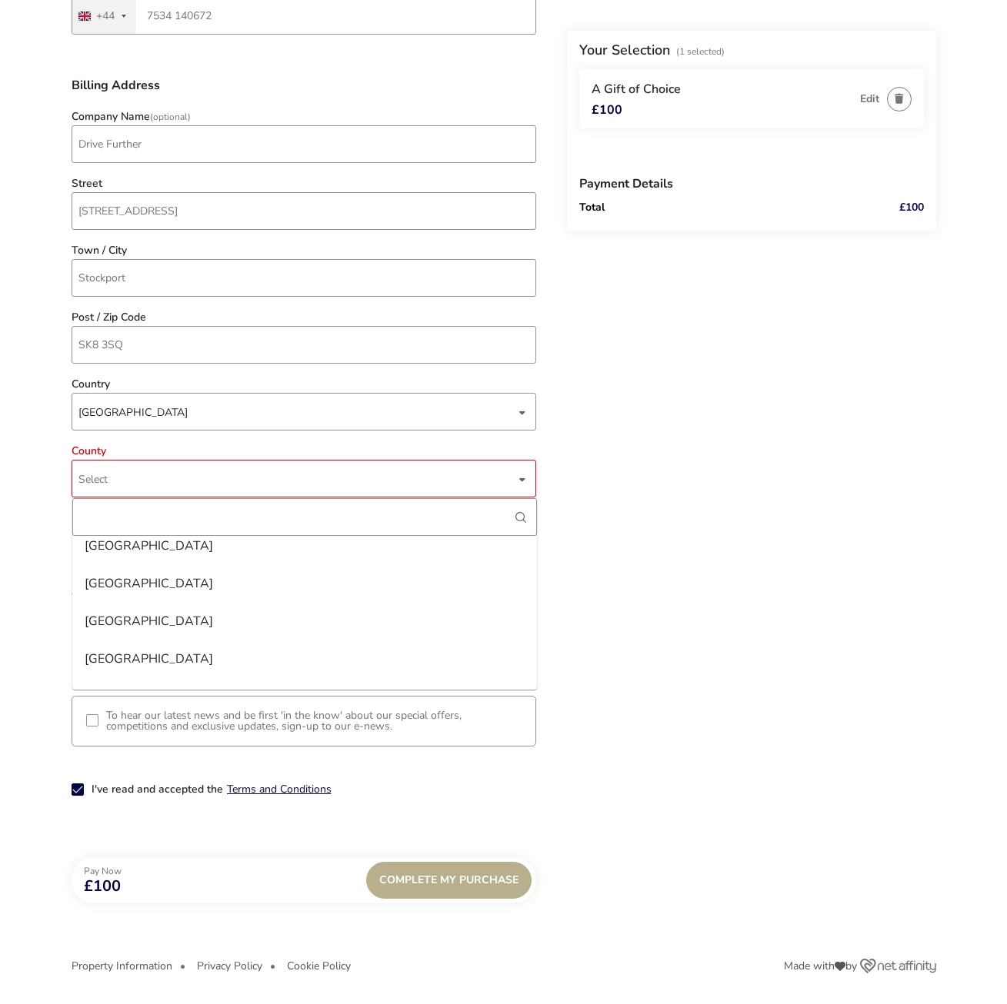
scroll to position [1792, 0]
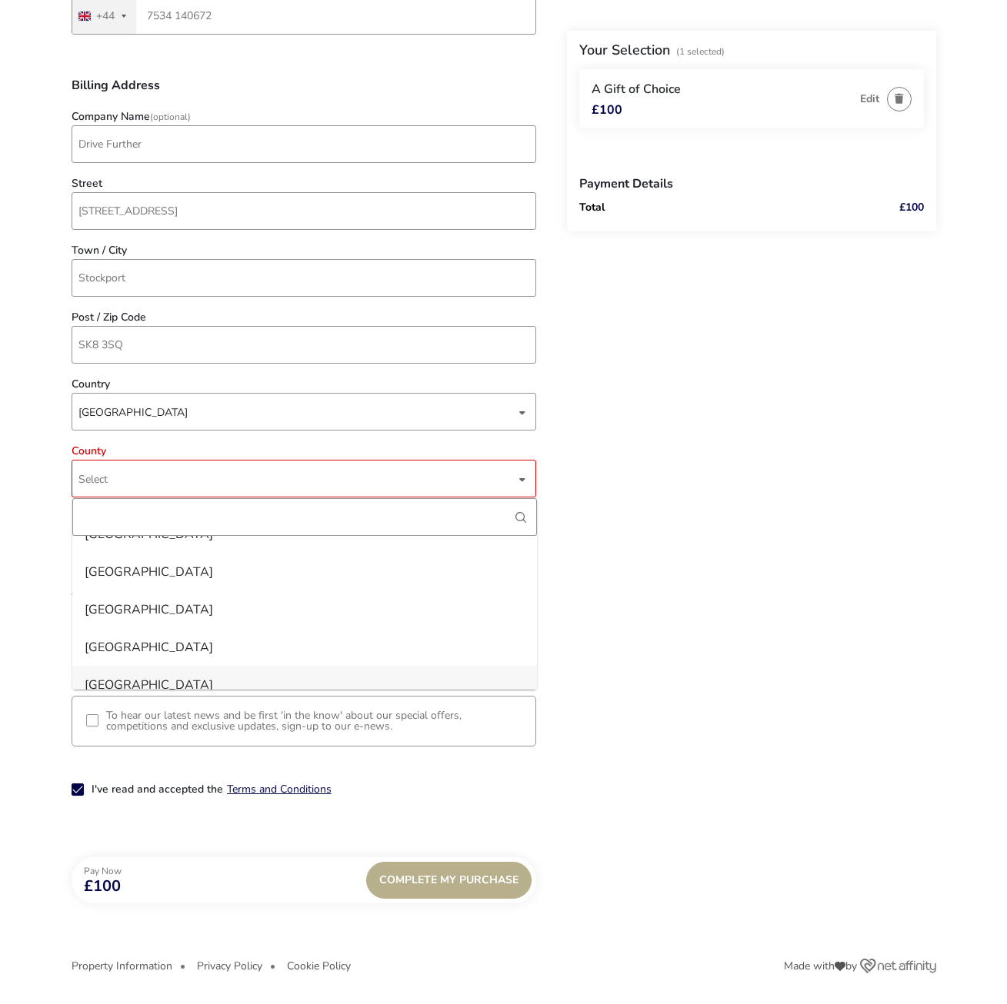
click at [169, 680] on li "[GEOGRAPHIC_DATA]" at bounding box center [304, 685] width 464 height 38
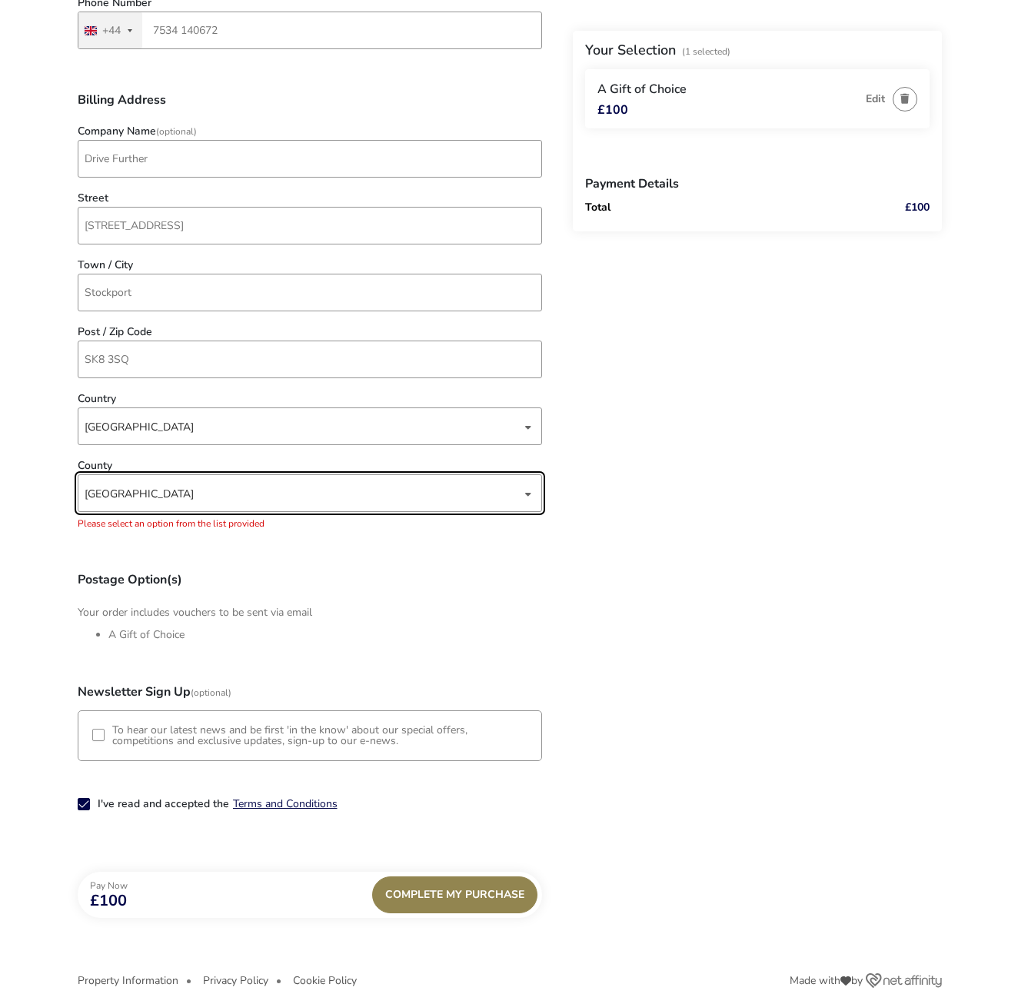
scroll to position [484, 0]
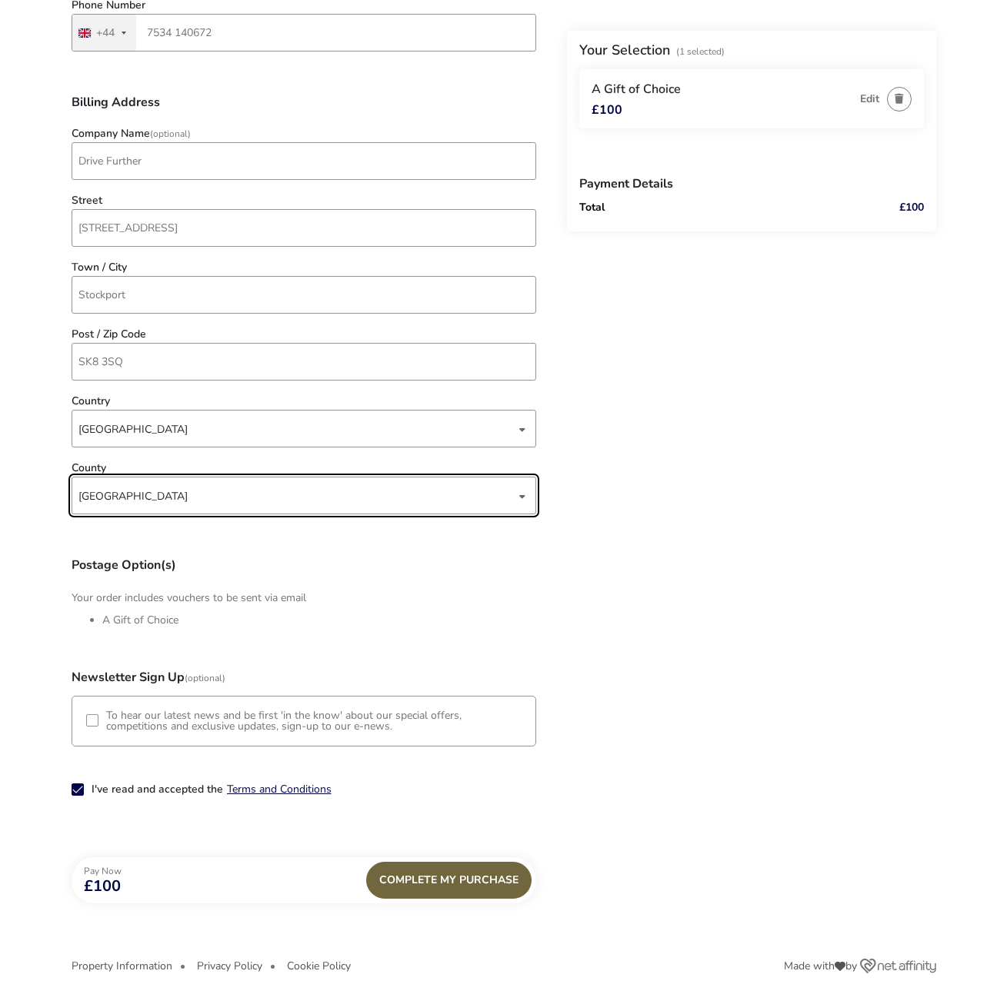
click at [435, 877] on div "Complete My Purchase" at bounding box center [448, 880] width 165 height 37
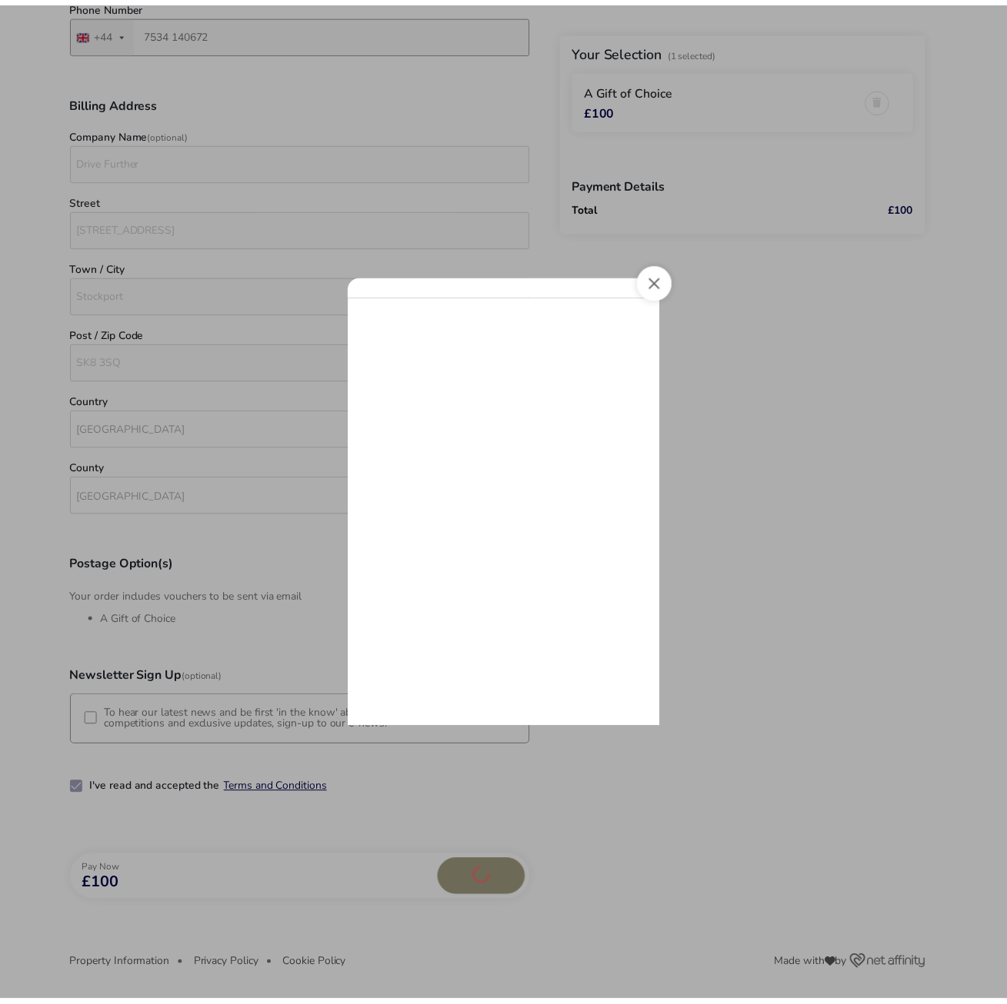
scroll to position [0, 0]
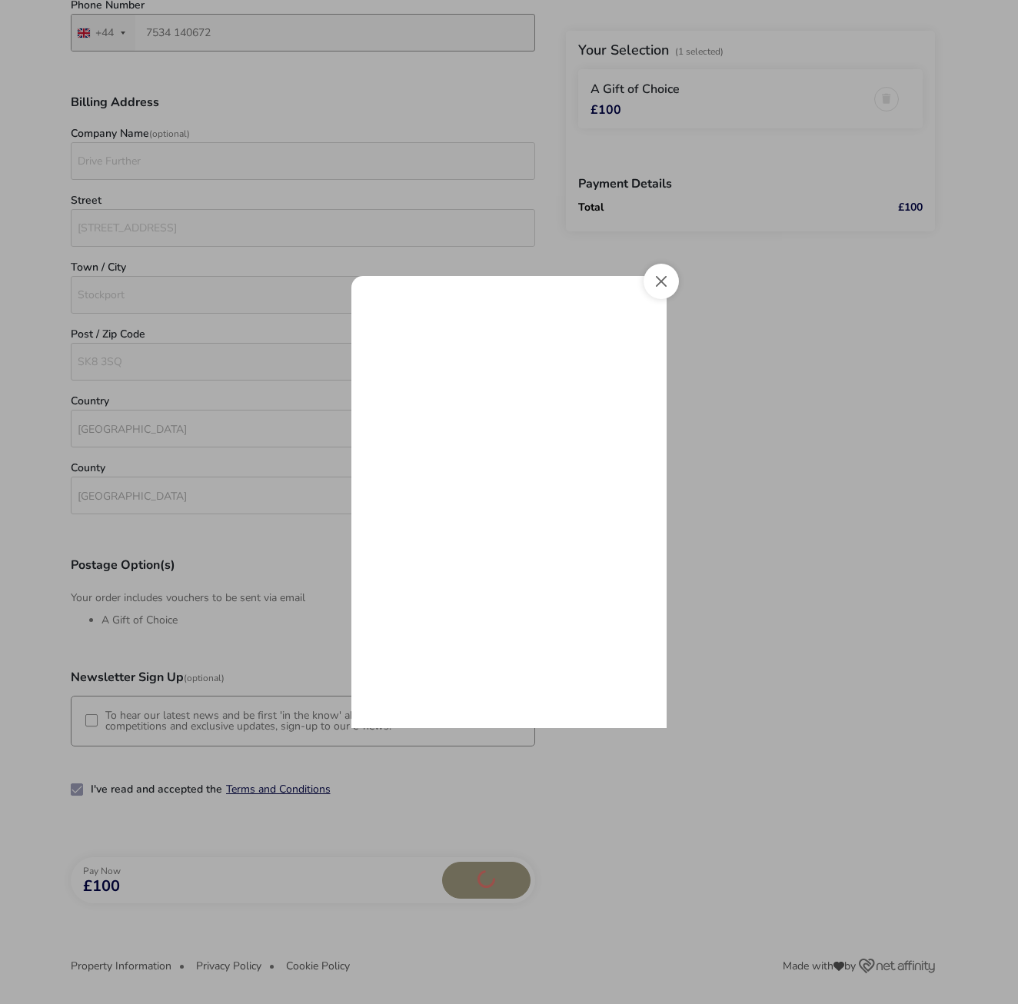
click at [787, 488] on div at bounding box center [509, 502] width 1018 height 1004
click at [760, 514] on div at bounding box center [509, 502] width 1018 height 1004
